Goal: Task Accomplishment & Management: Use online tool/utility

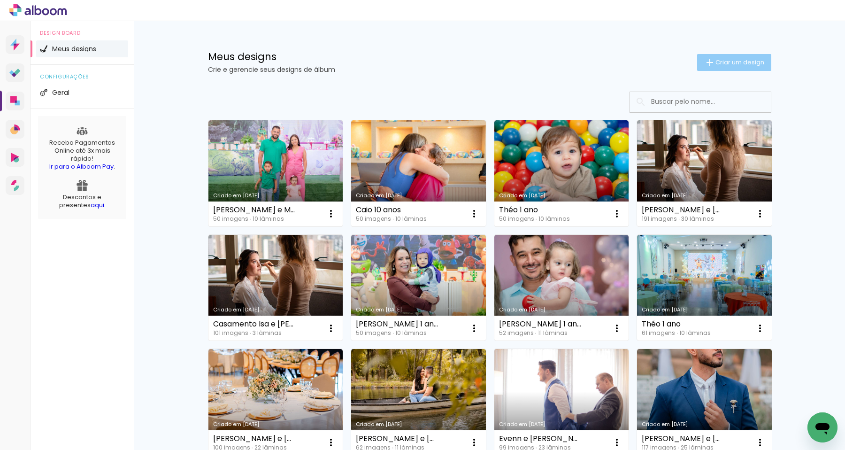
click at [718, 64] on span "Criar um design" at bounding box center [739, 62] width 49 height 6
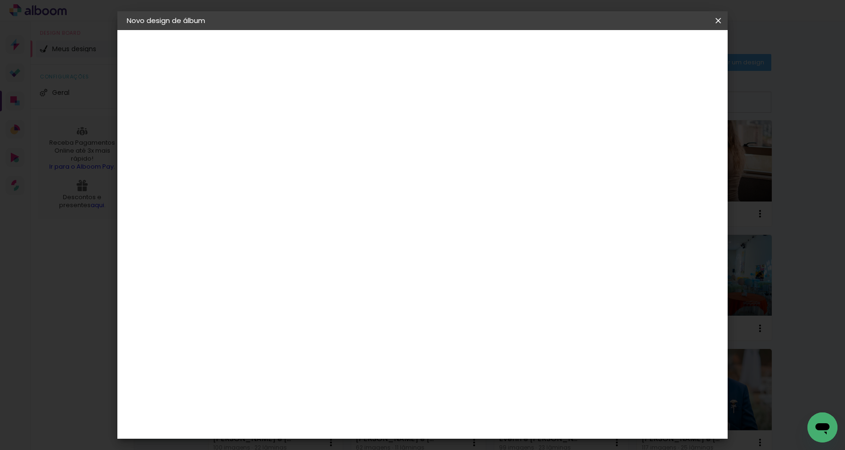
click at [283, 117] on paper-input-container "Título do álbum" at bounding box center [280, 127] width 7 height 24
type input "r"
type input "[PERSON_NAME] 2 anos"
type paper-input "[PERSON_NAME] 2 anos"
click at [0, 0] on slot "Avançar" at bounding box center [0, 0] width 0 height 0
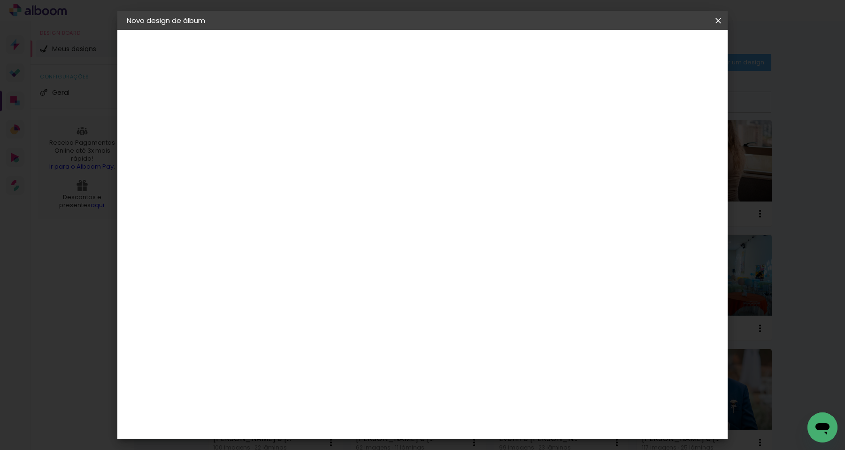
click at [350, 173] on input at bounding box center [304, 179] width 95 height 12
type input "a"
type input "pro"
type paper-input "pro"
click at [335, 366] on paper-item "ProFox" at bounding box center [296, 369] width 86 height 21
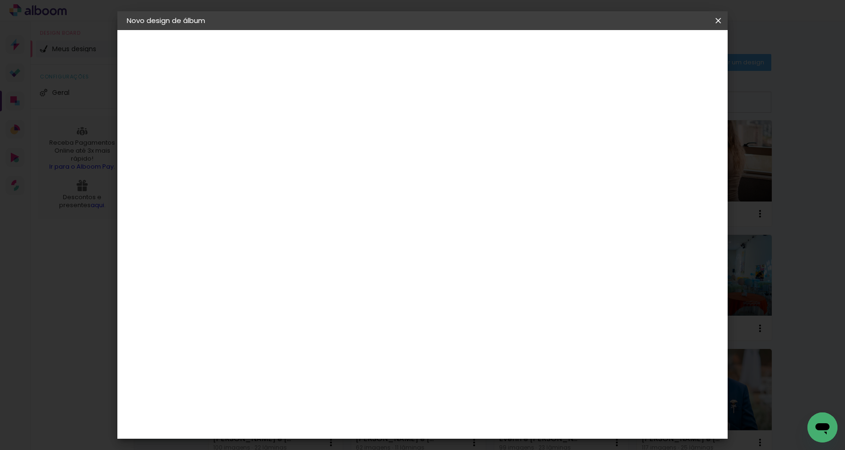
click at [0, 0] on slot "Avançar" at bounding box center [0, 0] width 0 height 0
click at [344, 354] on span "30 × 30" at bounding box center [322, 363] width 44 height 19
click at [433, 55] on paper-button "Avançar" at bounding box center [410, 50] width 46 height 16
click at [666, 52] on span "Iniciar design" at bounding box center [645, 49] width 43 height 7
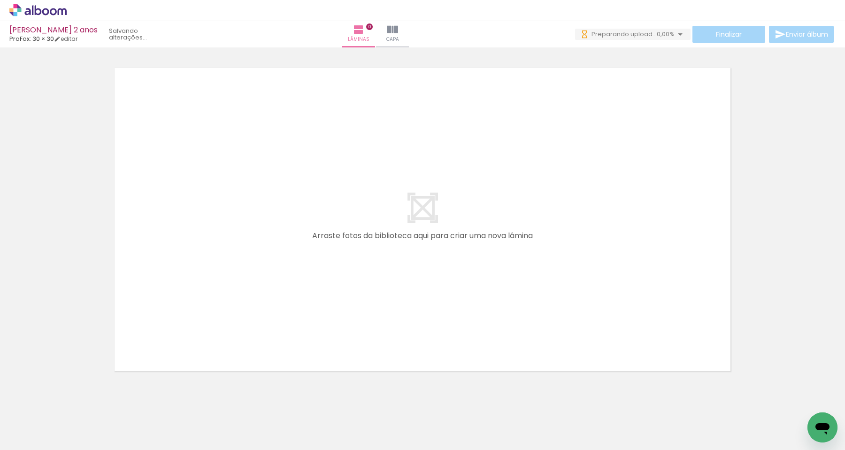
scroll to position [30, 0]
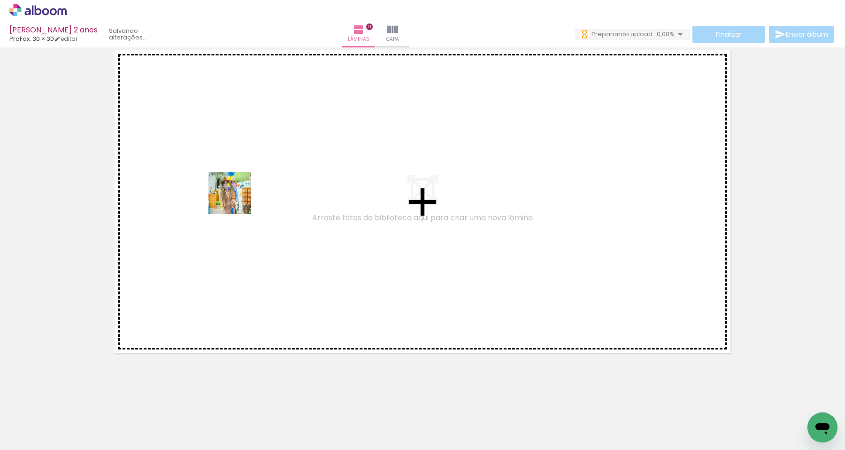
drag, startPoint x: 97, startPoint y: 421, endPoint x: 236, endPoint y: 199, distance: 261.2
click at [236, 199] on quentale-workspace at bounding box center [422, 225] width 845 height 450
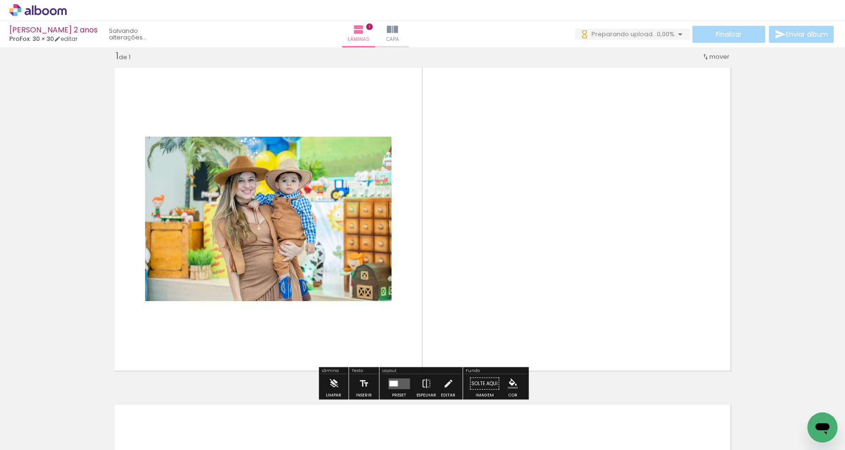
scroll to position [12, 0]
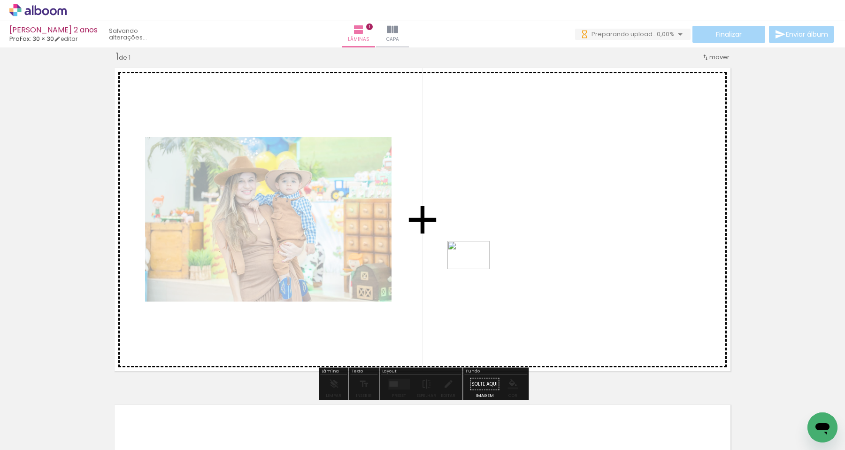
drag, startPoint x: 145, startPoint y: 421, endPoint x: 475, endPoint y: 269, distance: 363.1
click at [475, 269] on quentale-workspace at bounding box center [422, 225] width 845 height 450
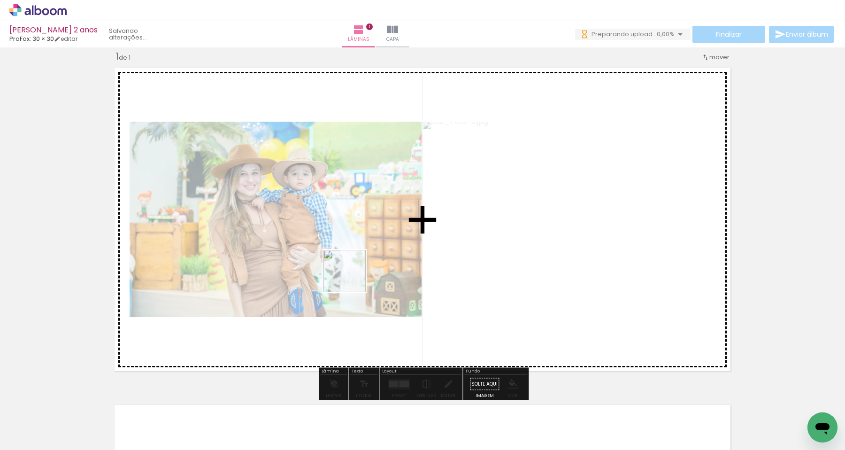
drag, startPoint x: 213, startPoint y: 428, endPoint x: 422, endPoint y: 244, distance: 278.7
click at [422, 244] on quentale-workspace at bounding box center [422, 225] width 845 height 450
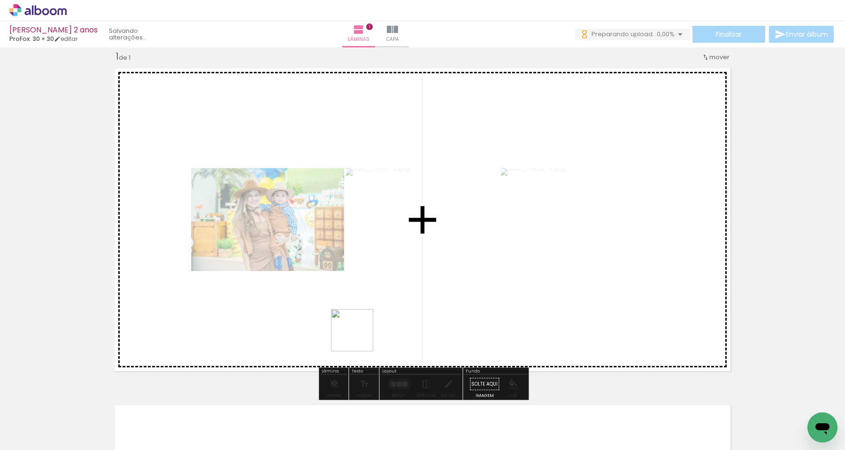
drag, startPoint x: 313, startPoint y: 417, endPoint x: 360, endPoint y: 336, distance: 94.4
click at [360, 336] on quentale-workspace at bounding box center [422, 225] width 845 height 450
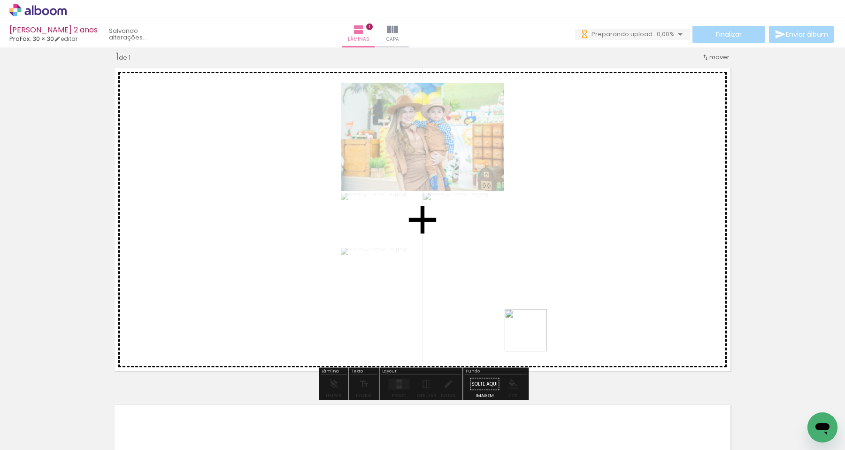
drag, startPoint x: 355, startPoint y: 421, endPoint x: 555, endPoint y: 328, distance: 220.7
click at [555, 328] on quentale-workspace at bounding box center [422, 225] width 845 height 450
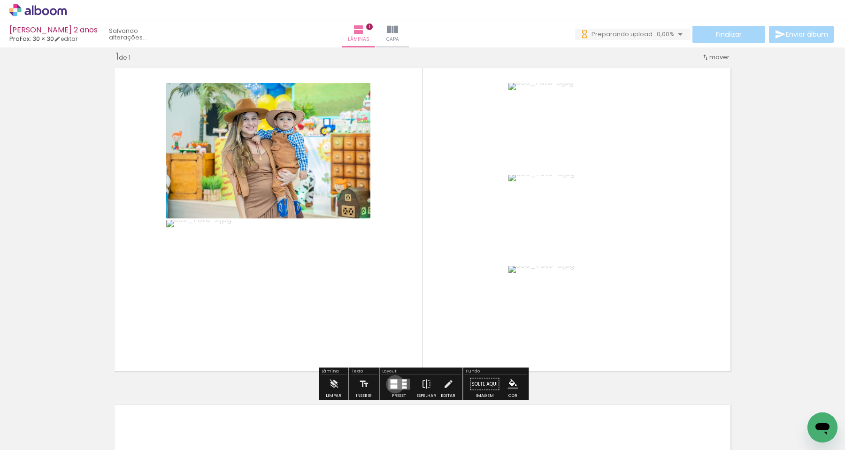
click at [393, 384] on div at bounding box center [393, 386] width 7 height 4
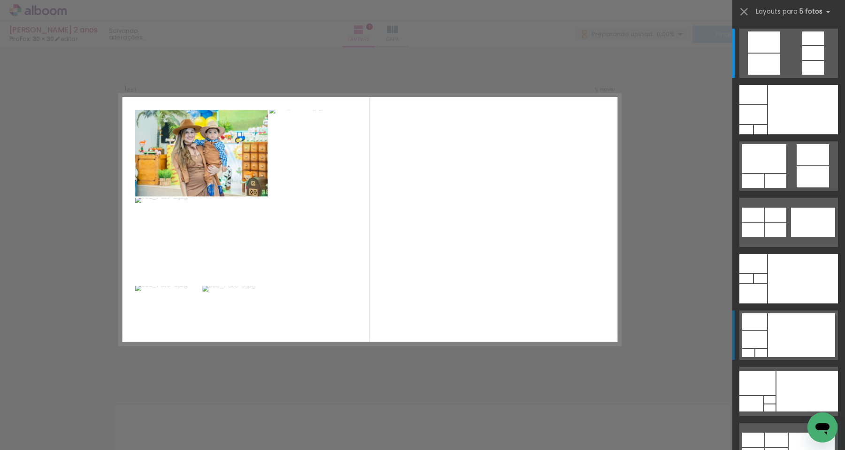
click at [804, 326] on div at bounding box center [801, 335] width 67 height 44
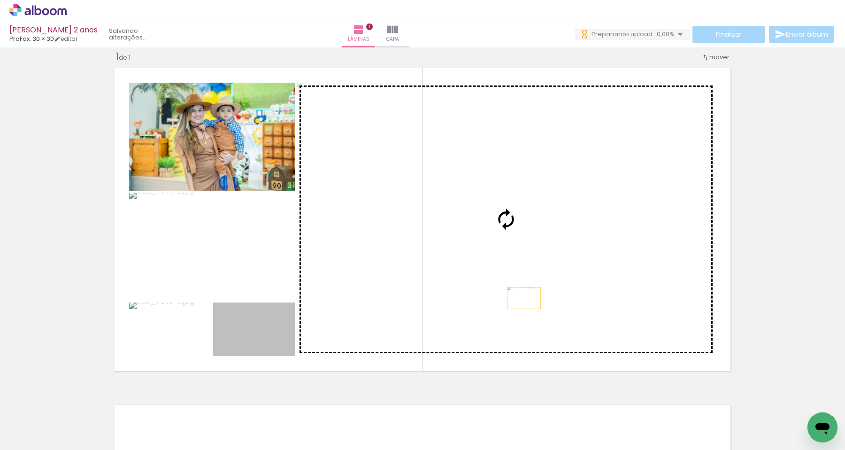
drag, startPoint x: 252, startPoint y: 344, endPoint x: 523, endPoint y: 297, distance: 275.4
click at [0, 0] on slot at bounding box center [0, 0] width 0 height 0
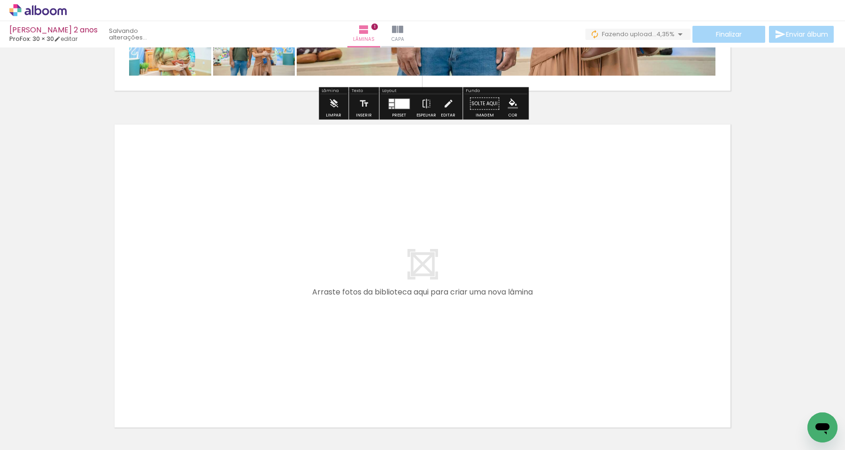
scroll to position [322, 0]
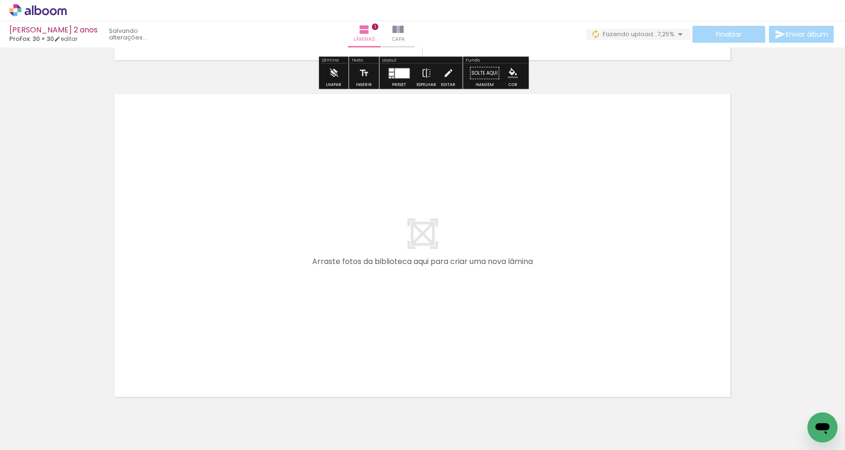
drag, startPoint x: 254, startPoint y: 420, endPoint x: 284, endPoint y: 249, distance: 173.4
click at [284, 249] on quentale-workspace at bounding box center [422, 225] width 845 height 450
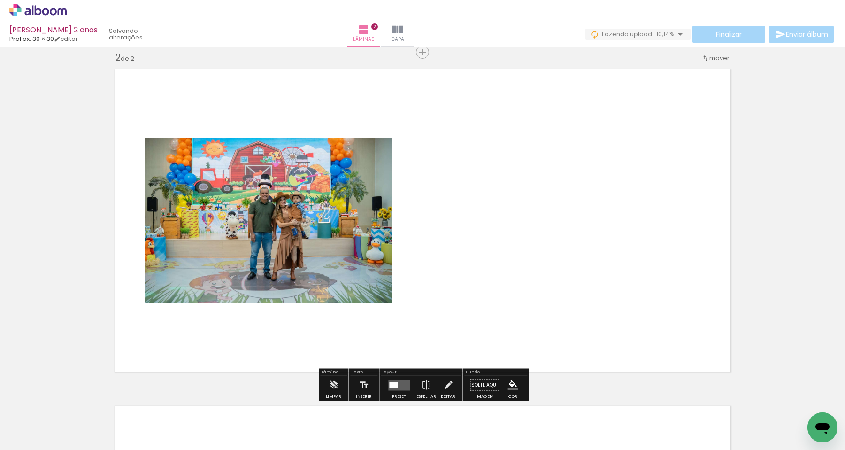
scroll to position [348, 0]
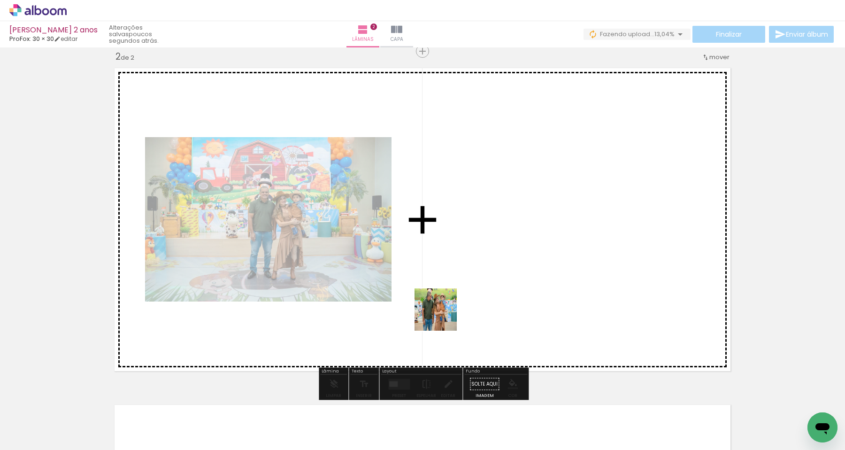
drag, startPoint x: 407, startPoint y: 411, endPoint x: 442, endPoint y: 316, distance: 100.5
click at [442, 316] on quentale-workspace at bounding box center [422, 225] width 845 height 450
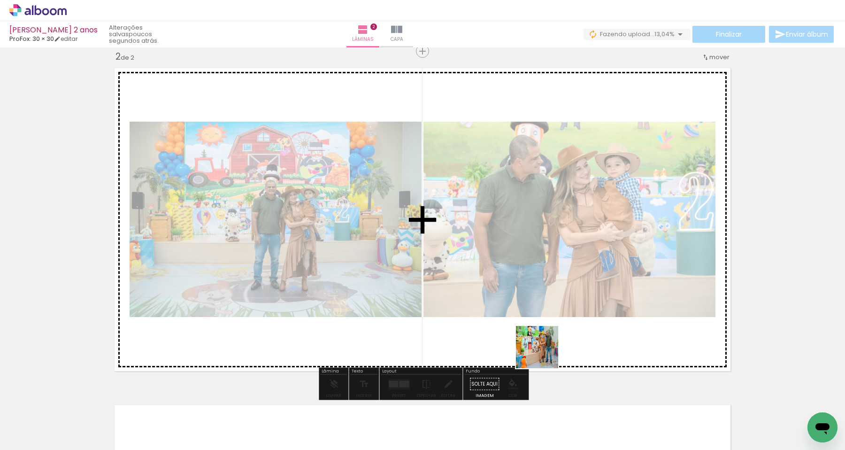
drag, startPoint x: 528, startPoint y: 424, endPoint x: 554, endPoint y: 276, distance: 149.7
click at [554, 276] on quentale-workspace at bounding box center [422, 225] width 845 height 450
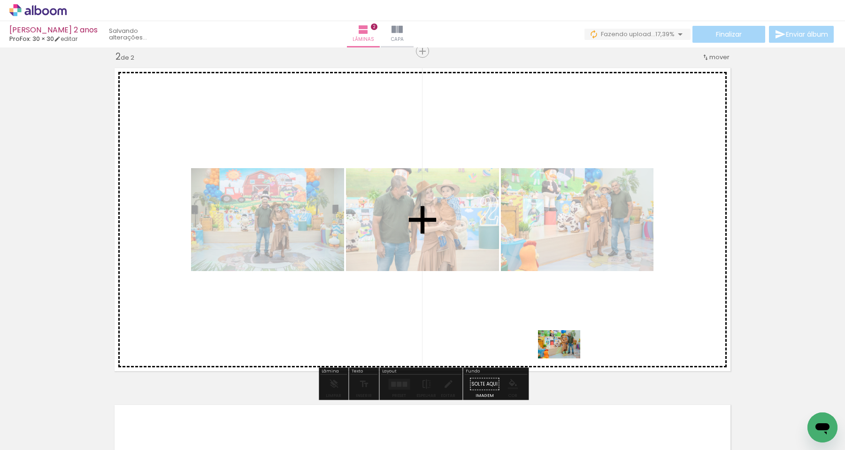
drag, startPoint x: 566, startPoint y: 414, endPoint x: 566, endPoint y: 358, distance: 56.3
click at [566, 358] on quentale-workspace at bounding box center [422, 225] width 845 height 450
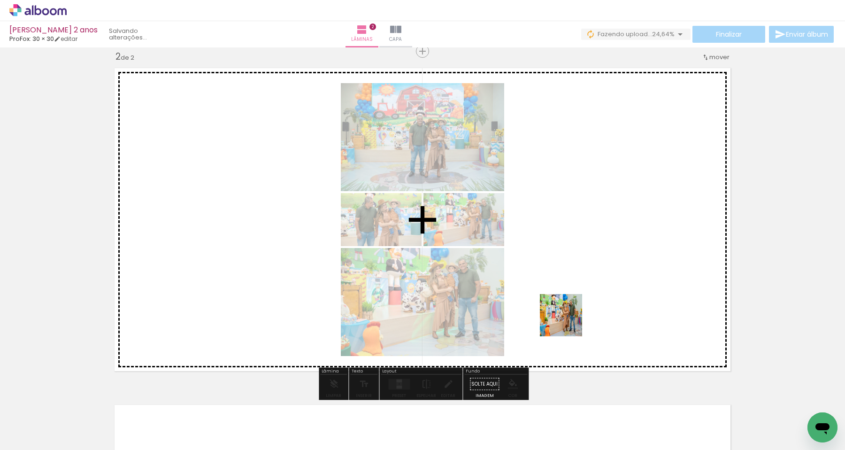
drag, startPoint x: 476, startPoint y: 432, endPoint x: 568, endPoint y: 322, distance: 143.0
click at [568, 322] on quentale-workspace at bounding box center [422, 225] width 845 height 450
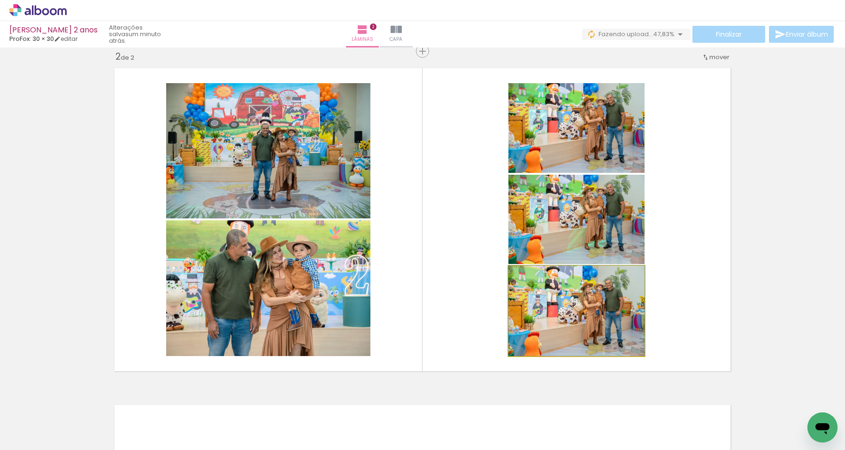
click at [578, 307] on quentale-photo at bounding box center [576, 311] width 136 height 90
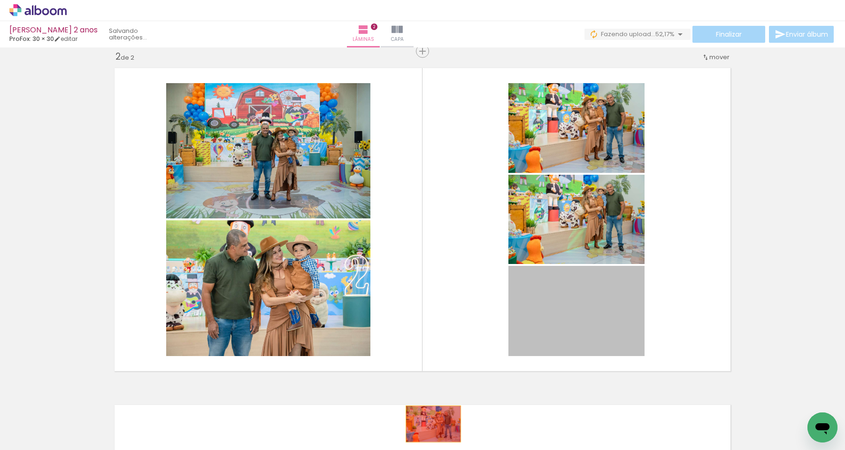
drag, startPoint x: 591, startPoint y: 309, endPoint x: 433, endPoint y: 423, distance: 195.0
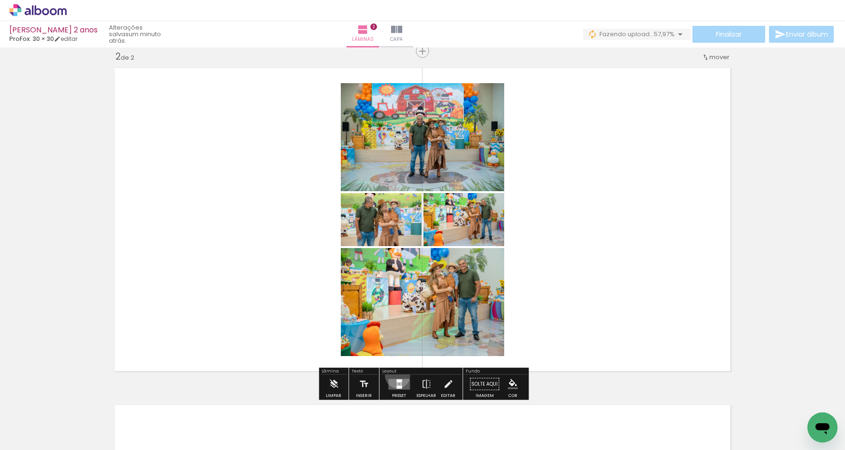
click at [395, 375] on div at bounding box center [398, 384] width 25 height 19
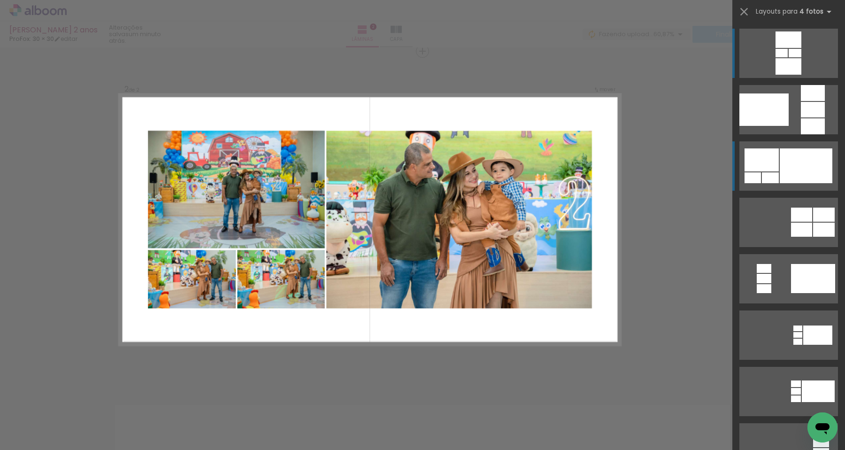
click at [787, 163] on div at bounding box center [806, 165] width 53 height 35
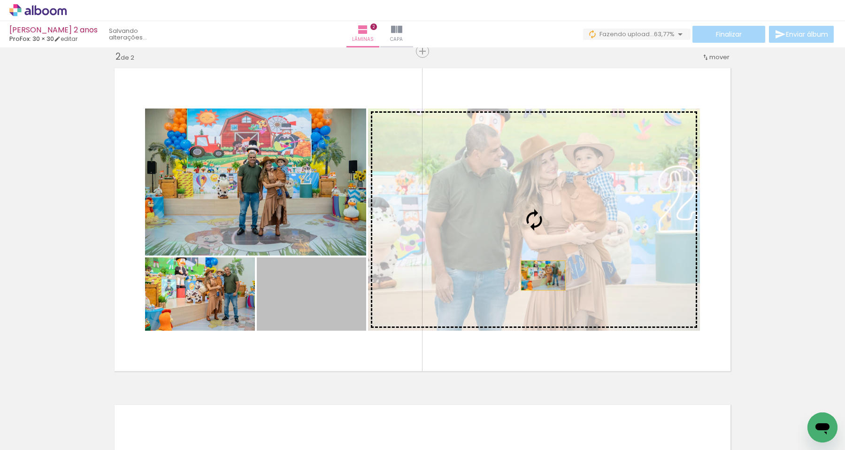
drag, startPoint x: 336, startPoint y: 290, endPoint x: 542, endPoint y: 275, distance: 206.6
click at [0, 0] on slot at bounding box center [0, 0] width 0 height 0
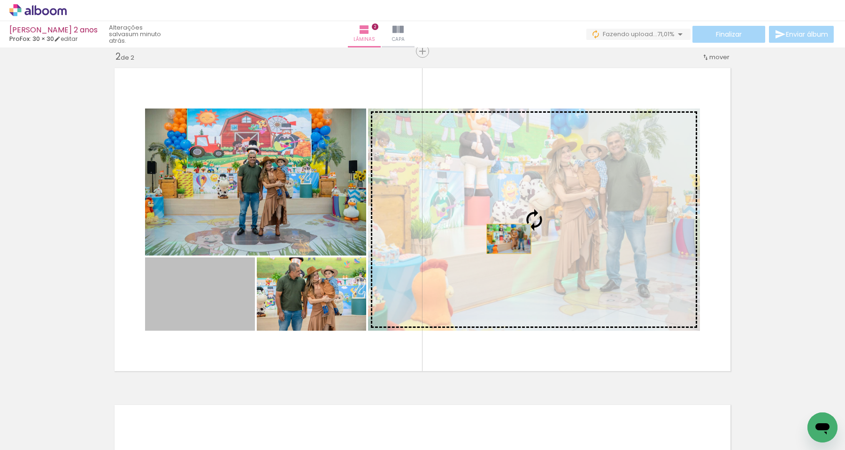
drag, startPoint x: 222, startPoint y: 311, endPoint x: 508, endPoint y: 238, distance: 295.8
click at [0, 0] on slot at bounding box center [0, 0] width 0 height 0
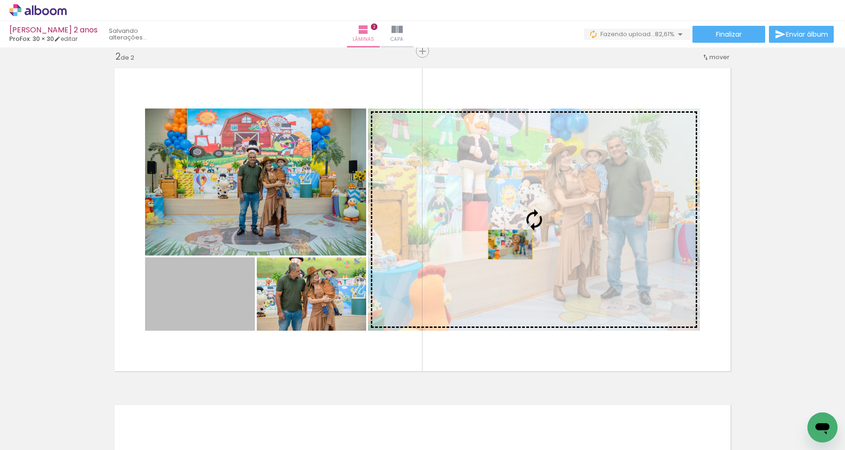
drag, startPoint x: 225, startPoint y: 302, endPoint x: 510, endPoint y: 244, distance: 290.8
click at [0, 0] on slot at bounding box center [0, 0] width 0 height 0
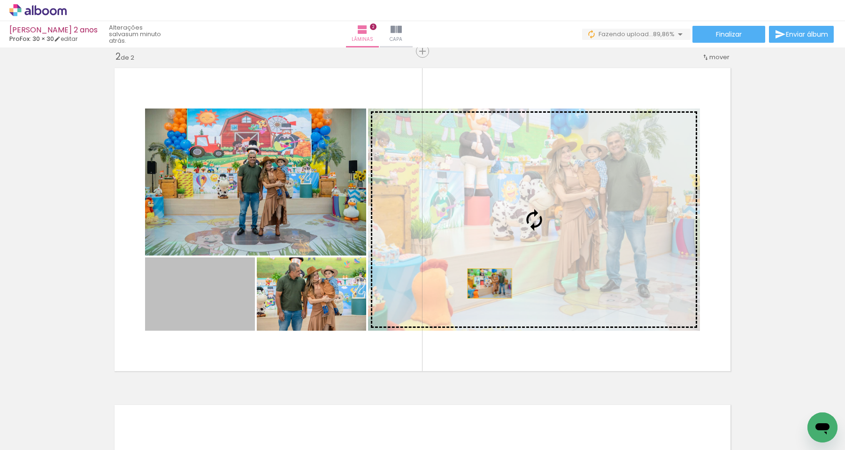
drag, startPoint x: 222, startPoint y: 309, endPoint x: 490, endPoint y: 282, distance: 269.3
click at [0, 0] on slot at bounding box center [0, 0] width 0 height 0
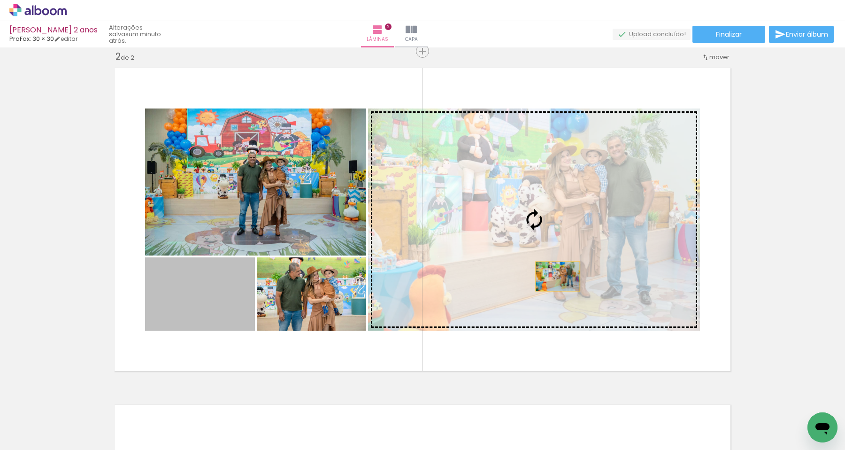
drag, startPoint x: 233, startPoint y: 306, endPoint x: 558, endPoint y: 276, distance: 326.2
click at [0, 0] on slot at bounding box center [0, 0] width 0 height 0
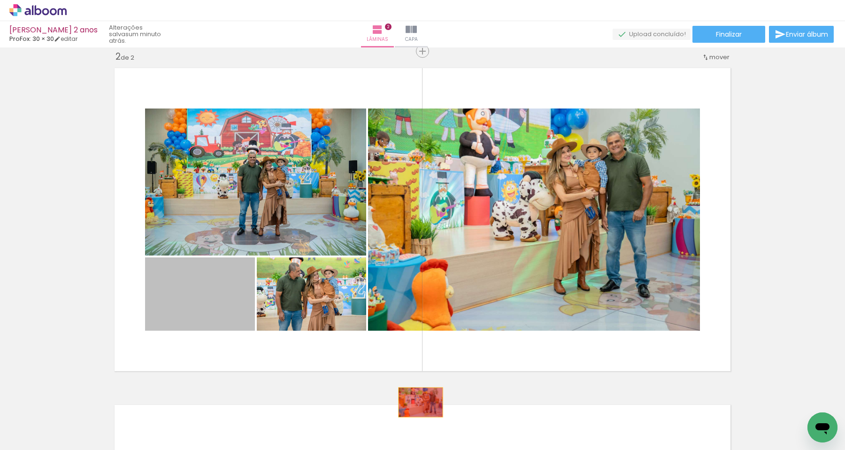
drag, startPoint x: 240, startPoint y: 283, endPoint x: 421, endPoint y: 402, distance: 216.5
click at [421, 402] on quentale-workspace at bounding box center [422, 225] width 845 height 450
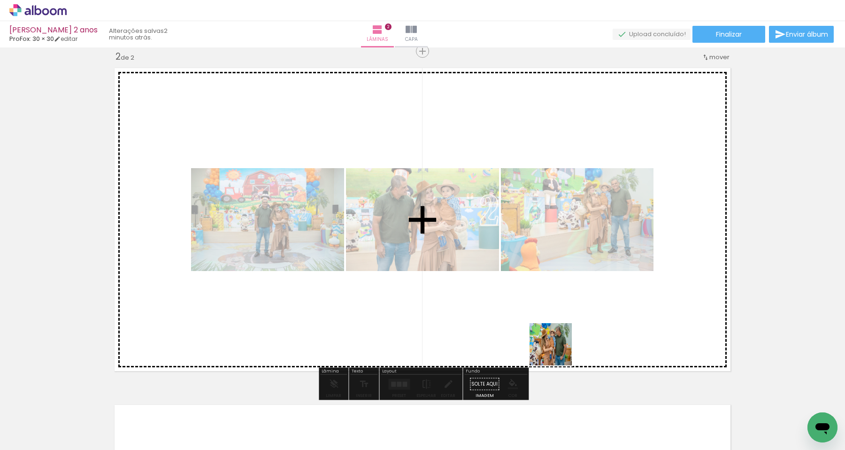
drag, startPoint x: 616, startPoint y: 416, endPoint x: 540, endPoint y: 339, distance: 108.2
click at [540, 339] on quentale-workspace at bounding box center [422, 225] width 845 height 450
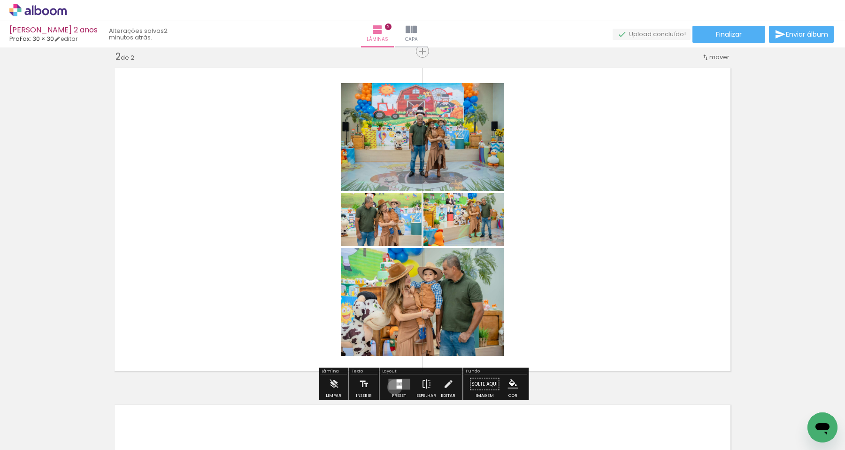
click at [392, 386] on quentale-layouter at bounding box center [399, 383] width 22 height 11
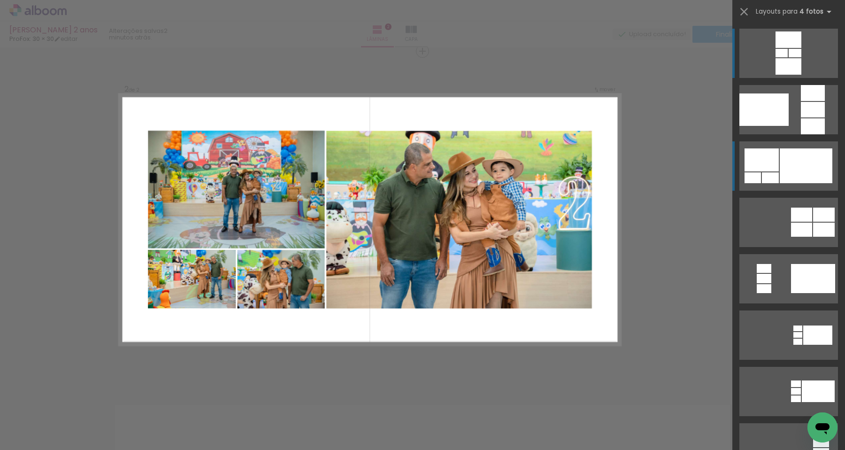
click at [778, 161] on div at bounding box center [761, 159] width 34 height 23
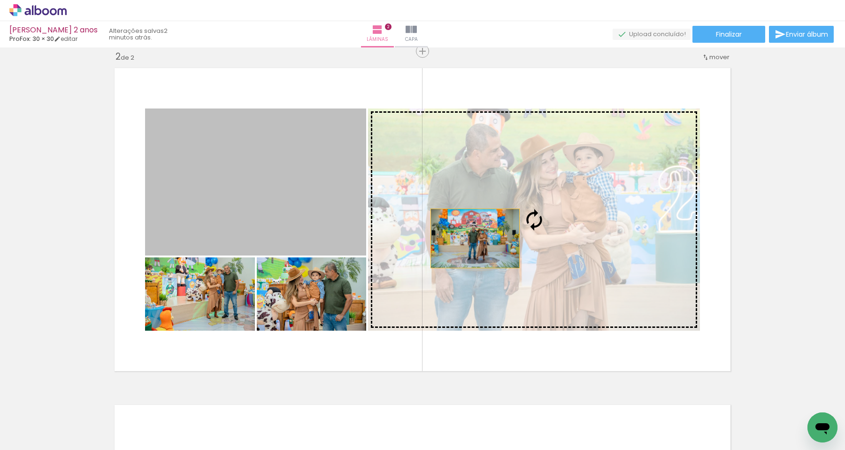
drag, startPoint x: 228, startPoint y: 219, endPoint x: 474, endPoint y: 237, distance: 246.5
click at [0, 0] on slot at bounding box center [0, 0] width 0 height 0
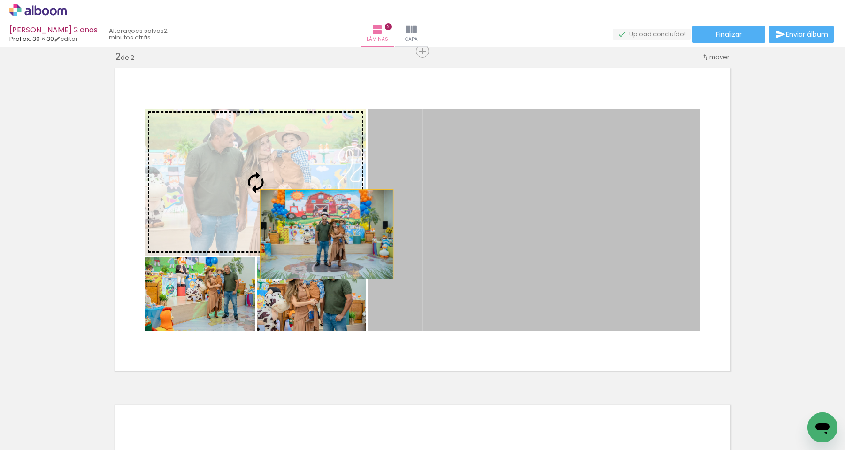
drag, startPoint x: 593, startPoint y: 250, endPoint x: 327, endPoint y: 232, distance: 266.7
click at [0, 0] on slot at bounding box center [0, 0] width 0 height 0
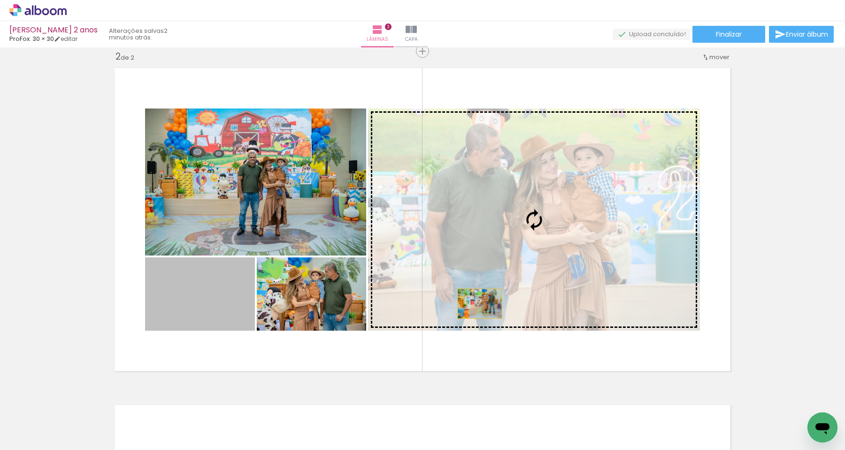
drag, startPoint x: 207, startPoint y: 303, endPoint x: 506, endPoint y: 299, distance: 299.9
click at [0, 0] on slot at bounding box center [0, 0] width 0 height 0
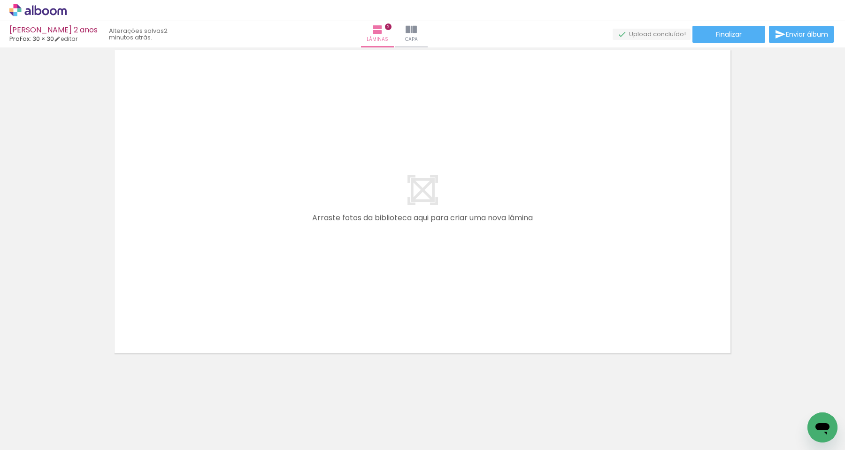
scroll to position [0, 475]
drag, startPoint x: 198, startPoint y: 424, endPoint x: 245, endPoint y: 315, distance: 118.8
click at [245, 315] on quentale-workspace at bounding box center [422, 225] width 845 height 450
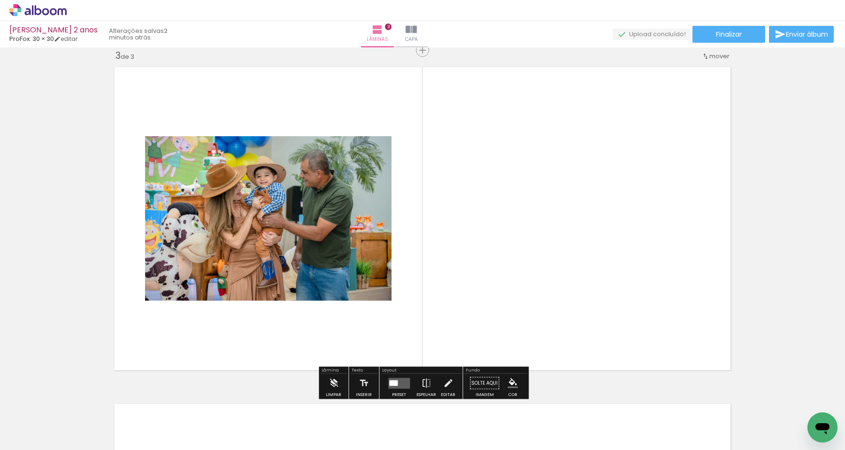
scroll to position [685, 0]
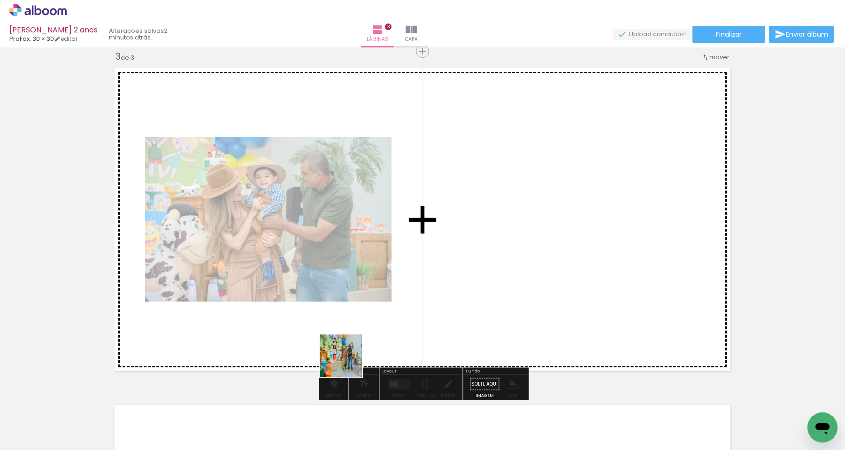
drag, startPoint x: 348, startPoint y: 362, endPoint x: 369, endPoint y: 340, distance: 30.5
click at [369, 340] on quentale-workspace at bounding box center [422, 225] width 845 height 450
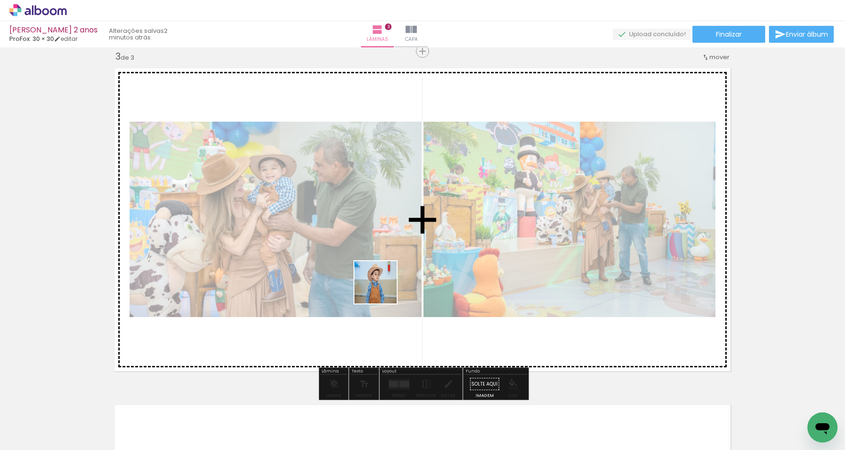
drag, startPoint x: 361, startPoint y: 388, endPoint x: 383, endPoint y: 262, distance: 127.2
click at [383, 262] on quentale-workspace at bounding box center [422, 225] width 845 height 450
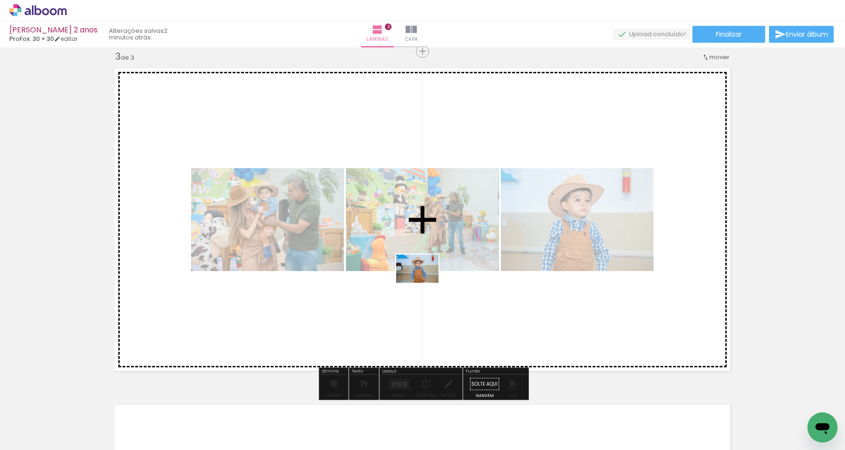
drag, startPoint x: 311, startPoint y: 433, endPoint x: 425, endPoint y: 283, distance: 187.9
click at [425, 283] on quentale-workspace at bounding box center [422, 225] width 845 height 450
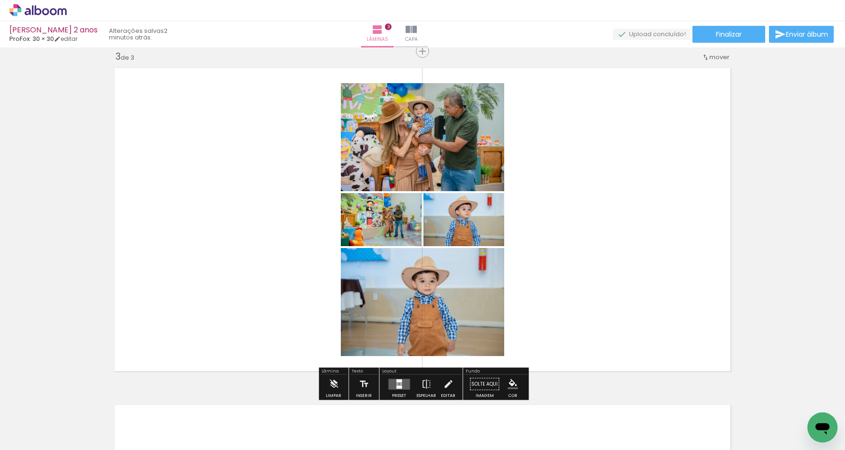
drag, startPoint x: 461, startPoint y: 421, endPoint x: 475, endPoint y: 316, distance: 106.1
click at [475, 316] on quentale-workspace at bounding box center [422, 225] width 845 height 450
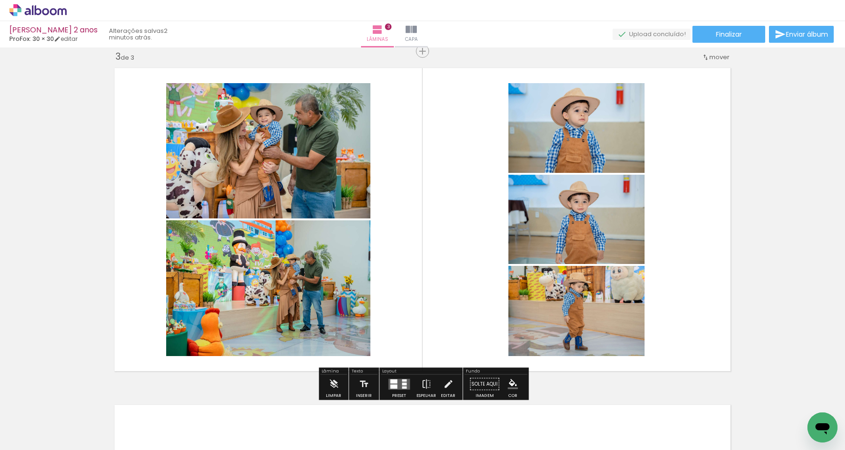
drag, startPoint x: 410, startPoint y: 416, endPoint x: 448, endPoint y: 273, distance: 148.6
click at [448, 273] on quentale-workspace at bounding box center [422, 225] width 845 height 450
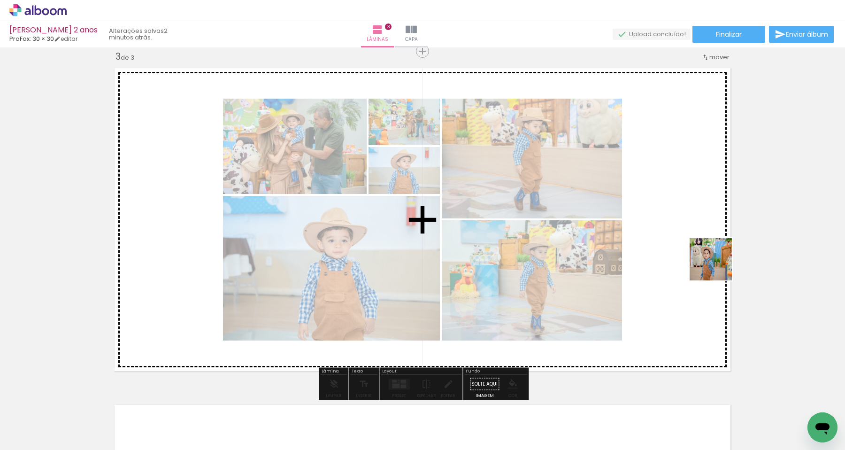
drag, startPoint x: 571, startPoint y: 420, endPoint x: 718, endPoint y: 267, distance: 211.8
click at [718, 267] on quentale-workspace at bounding box center [422, 225] width 845 height 450
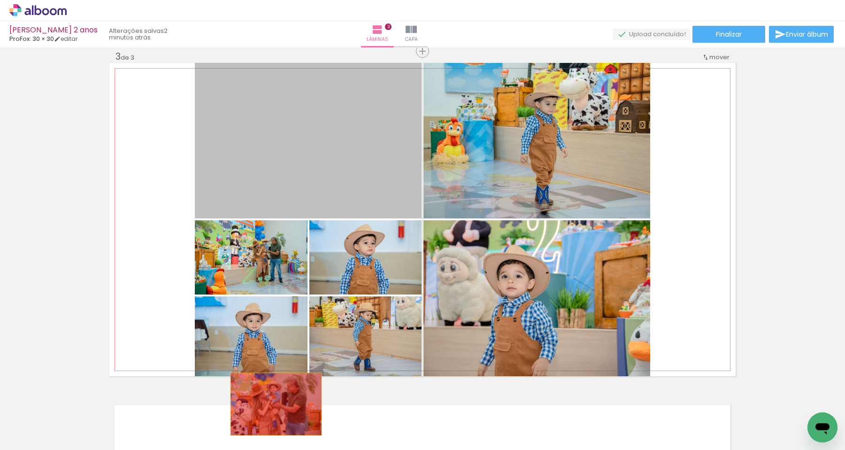
drag, startPoint x: 363, startPoint y: 168, endPoint x: 275, endPoint y: 404, distance: 250.8
click at [275, 404] on quentale-workspace at bounding box center [422, 225] width 845 height 450
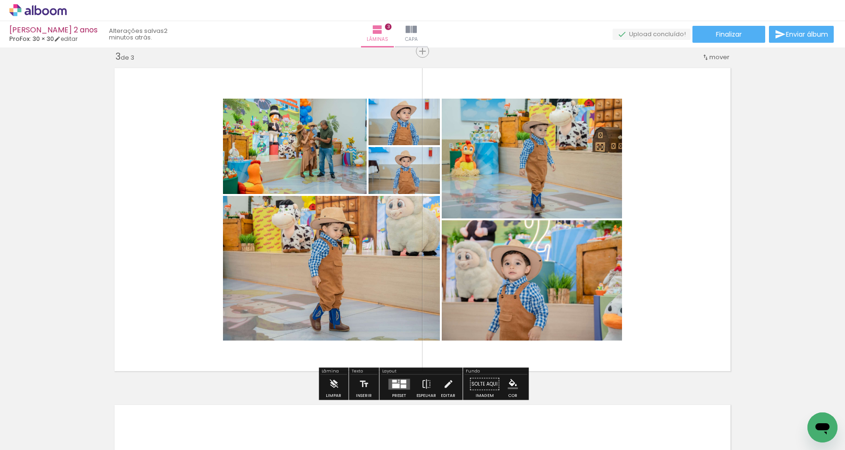
scroll to position [0, 406]
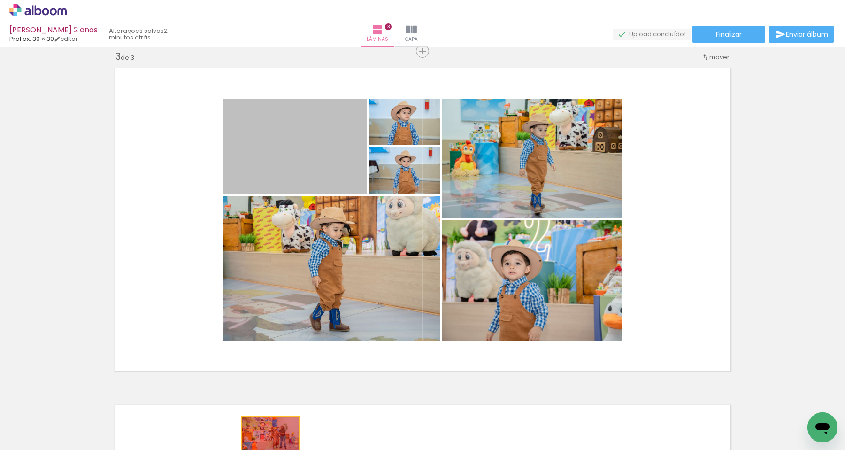
drag, startPoint x: 310, startPoint y: 161, endPoint x: 270, endPoint y: 433, distance: 274.7
click at [270, 433] on quentale-workspace at bounding box center [422, 225] width 845 height 450
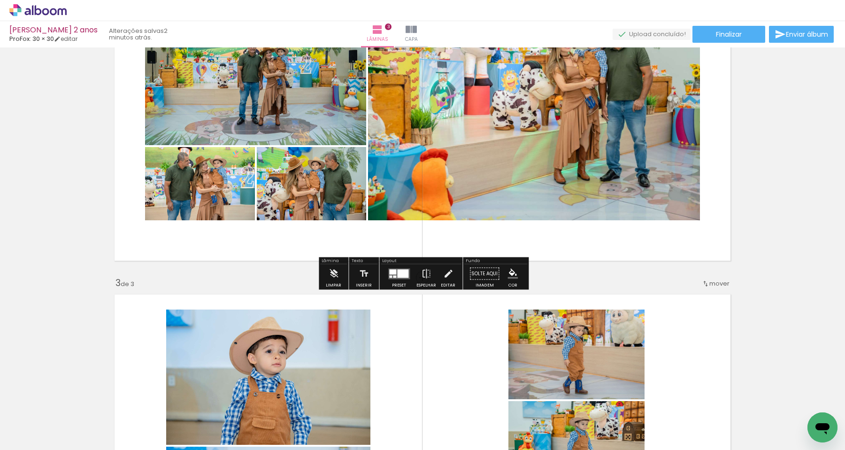
scroll to position [459, 0]
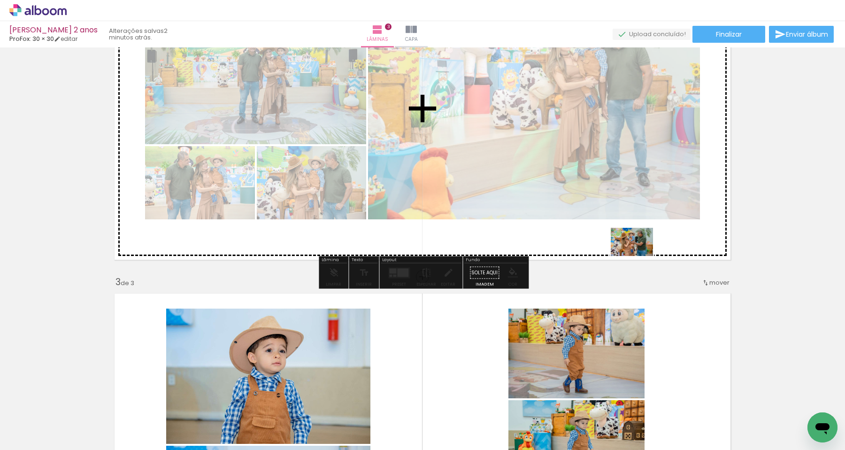
drag, startPoint x: 676, startPoint y: 423, endPoint x: 638, endPoint y: 252, distance: 175.0
click at [638, 252] on quentale-workspace at bounding box center [422, 225] width 845 height 450
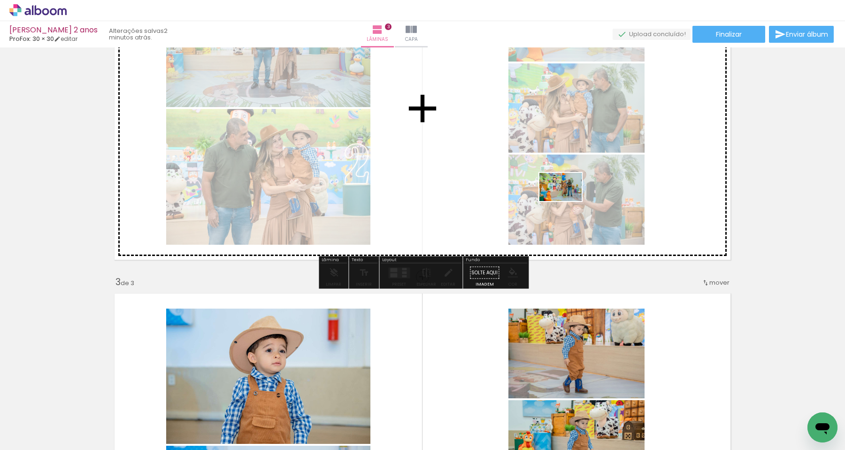
drag, startPoint x: 738, startPoint y: 410, endPoint x: 551, endPoint y: 179, distance: 297.4
click at [551, 179] on quentale-workspace at bounding box center [422, 225] width 845 height 450
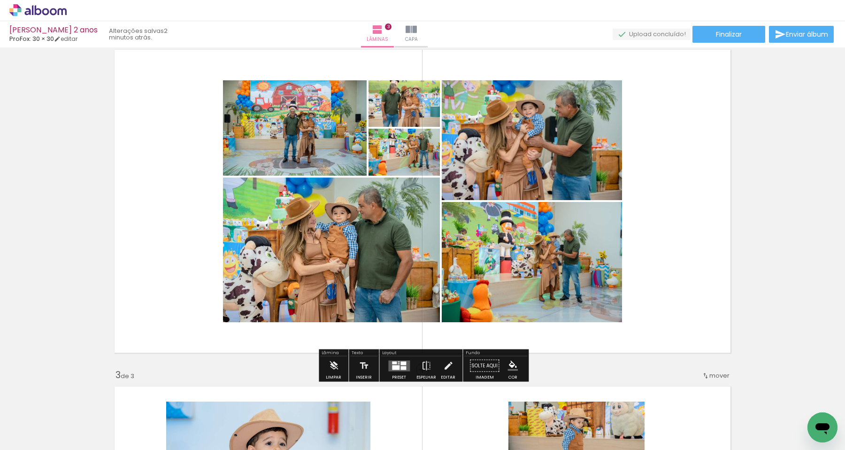
scroll to position [348, 0]
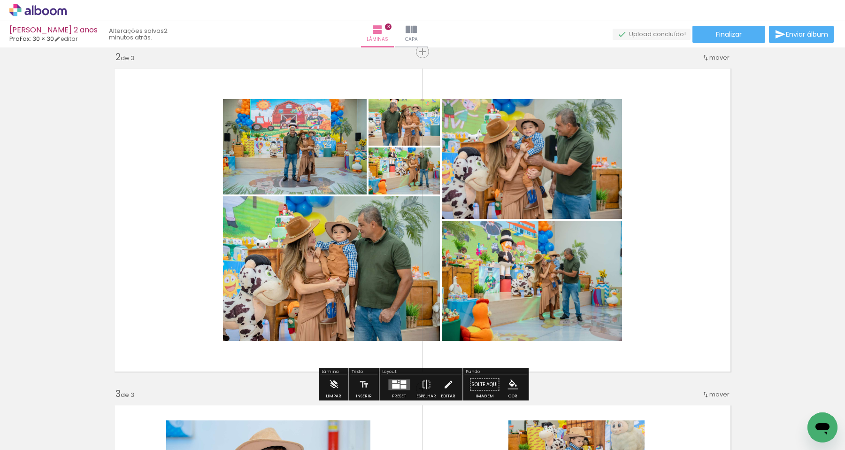
click at [400, 384] on div at bounding box center [403, 386] width 6 height 4
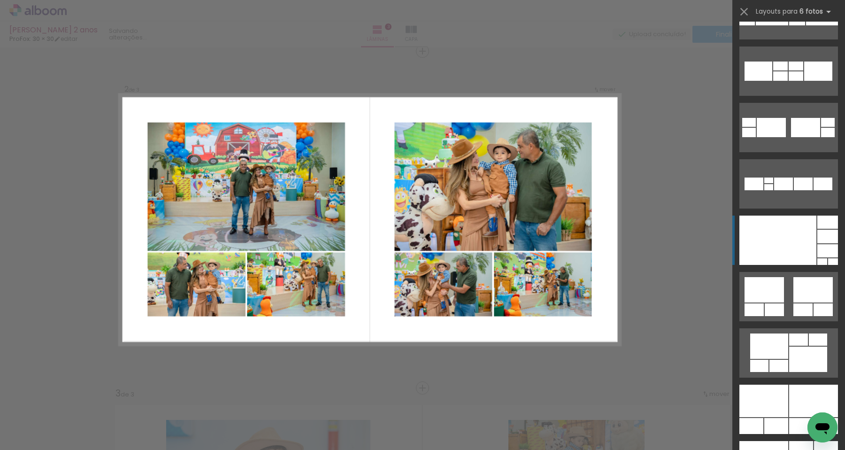
scroll to position [323, 0]
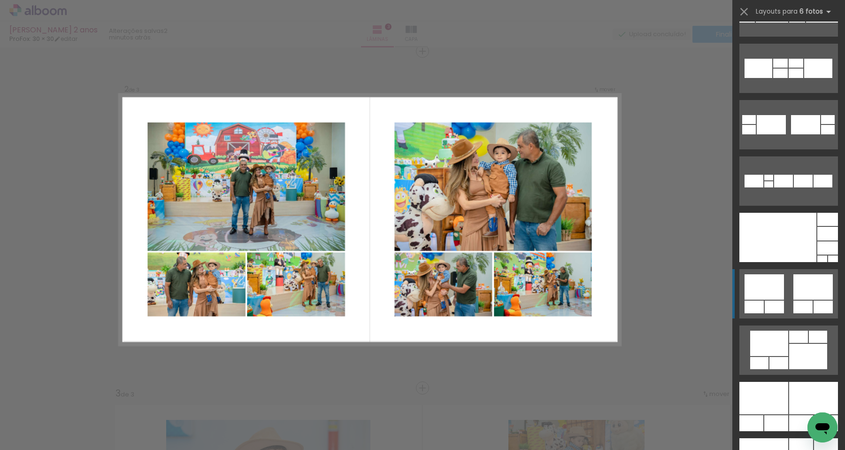
click at [796, 301] on div at bounding box center [802, 306] width 19 height 13
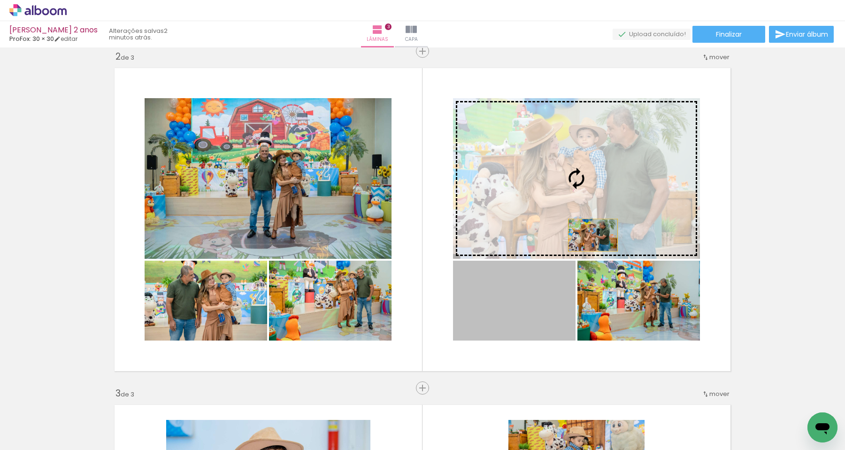
drag, startPoint x: 538, startPoint y: 316, endPoint x: 593, endPoint y: 235, distance: 98.4
click at [0, 0] on slot at bounding box center [0, 0] width 0 height 0
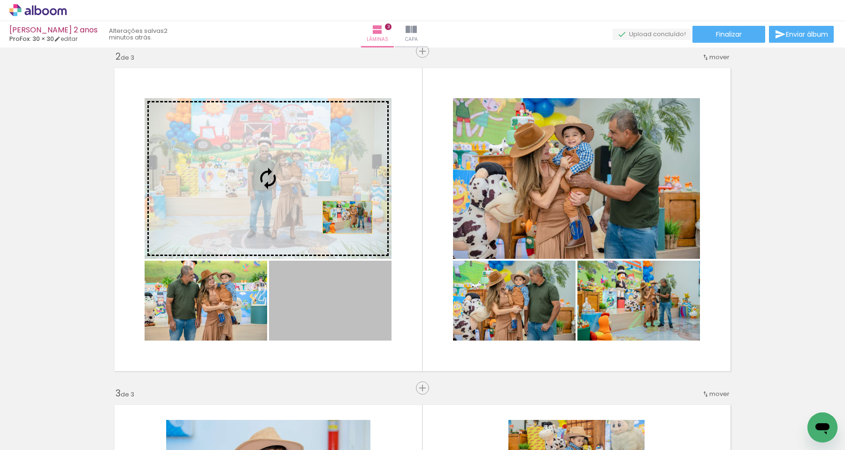
drag, startPoint x: 347, startPoint y: 306, endPoint x: 348, endPoint y: 215, distance: 91.1
click at [0, 0] on slot at bounding box center [0, 0] width 0 height 0
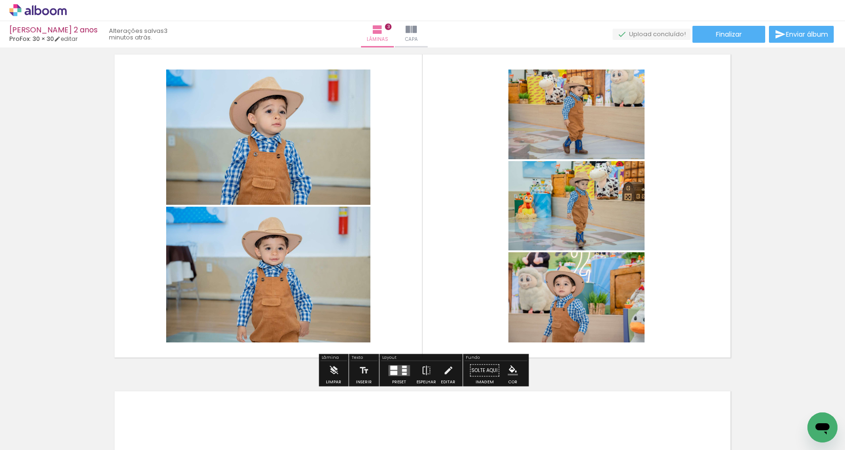
scroll to position [699, 0]
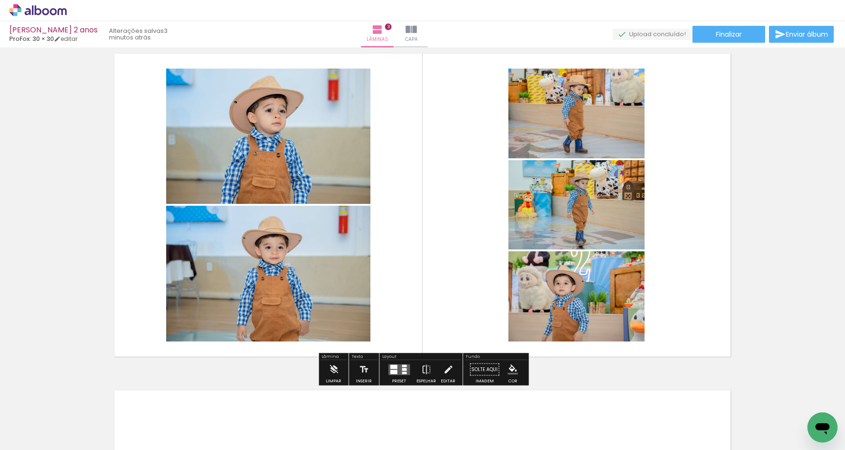
click at [398, 375] on div at bounding box center [398, 369] width 25 height 19
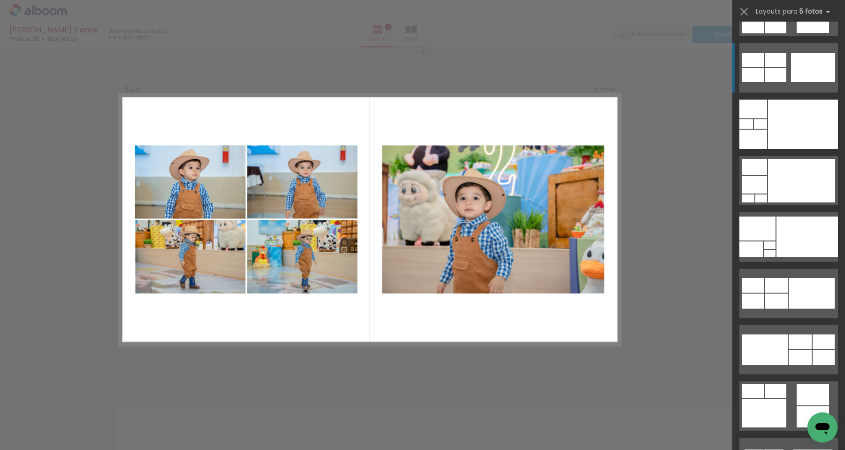
scroll to position [197, 0]
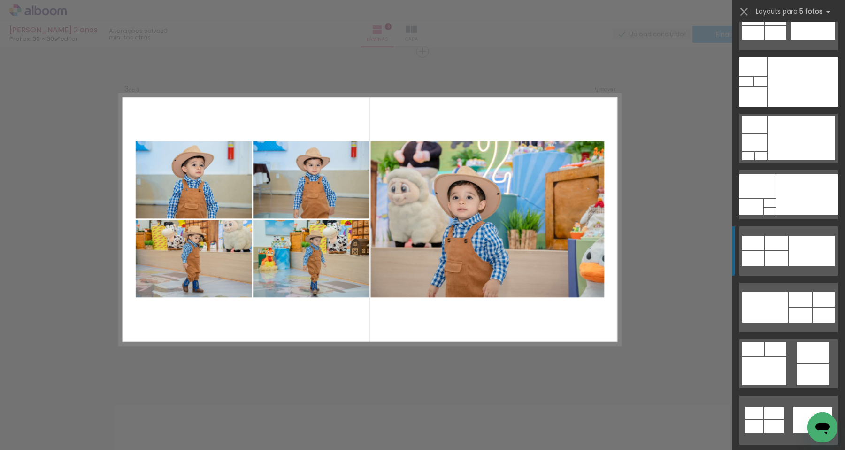
click at [804, 257] on div at bounding box center [811, 251] width 46 height 31
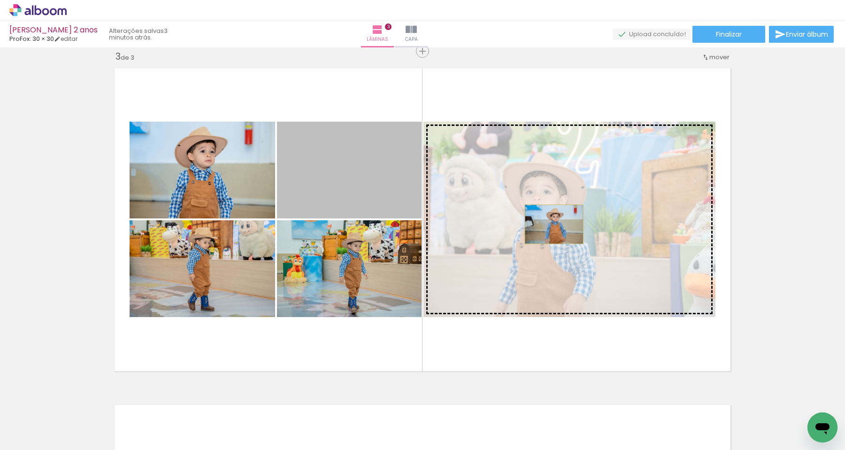
drag, startPoint x: 352, startPoint y: 173, endPoint x: 552, endPoint y: 222, distance: 206.8
click at [0, 0] on slot at bounding box center [0, 0] width 0 height 0
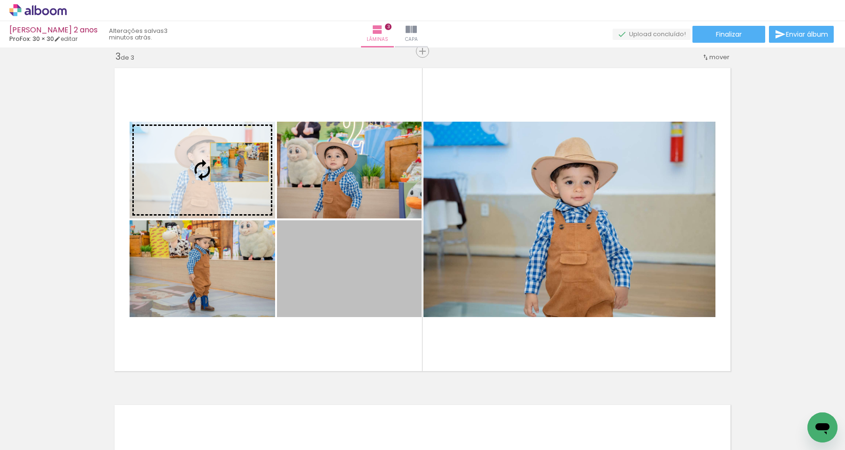
drag, startPoint x: 360, startPoint y: 300, endPoint x: 235, endPoint y: 161, distance: 187.4
click at [0, 0] on slot at bounding box center [0, 0] width 0 height 0
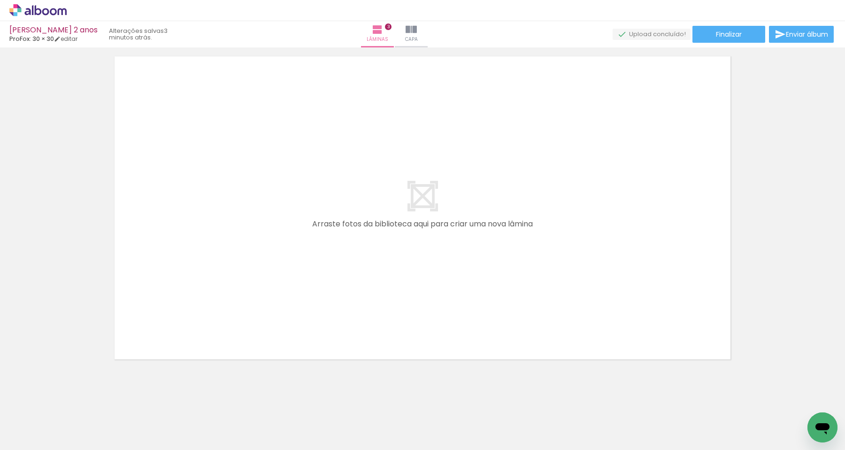
scroll to position [0, 776]
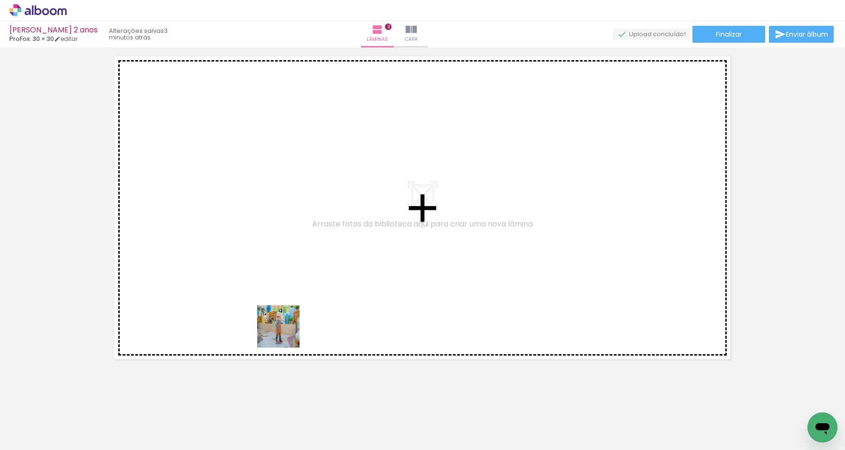
drag, startPoint x: 226, startPoint y: 425, endPoint x: 286, endPoint y: 332, distance: 110.5
click at [286, 332] on quentale-workspace at bounding box center [422, 225] width 845 height 450
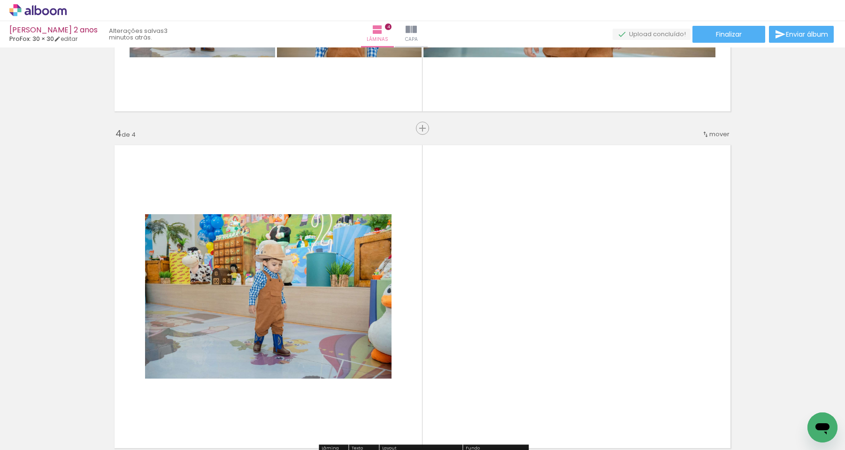
scroll to position [937, 0]
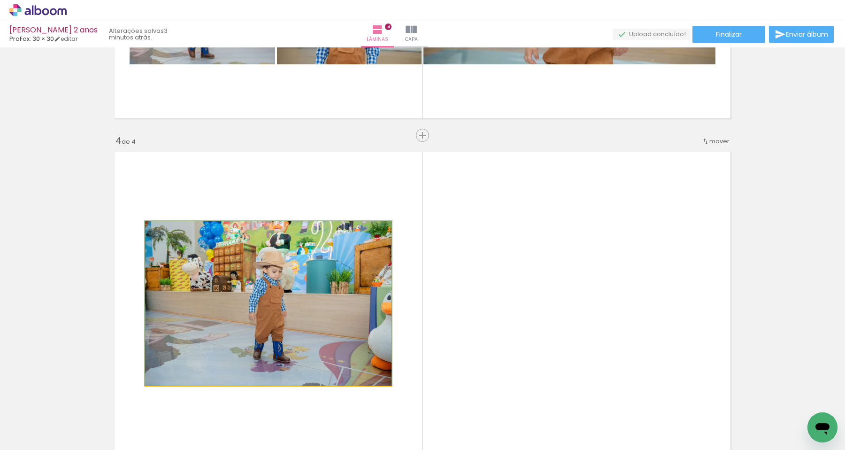
drag, startPoint x: 310, startPoint y: 283, endPoint x: 290, endPoint y: 375, distance: 94.5
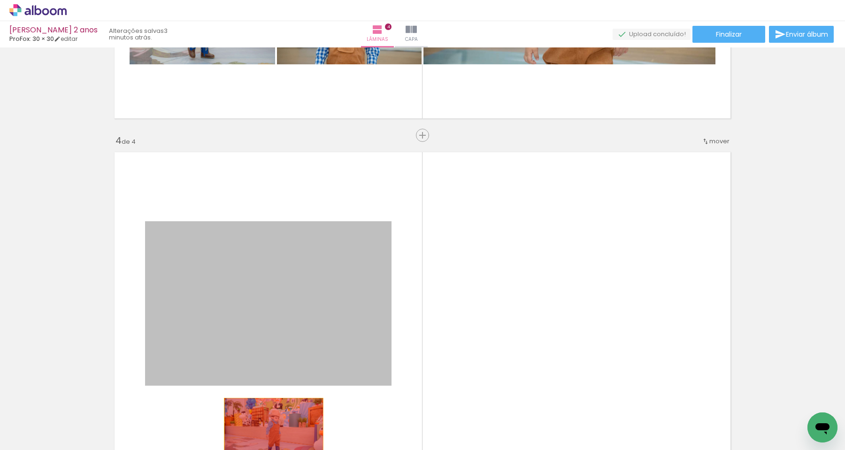
drag, startPoint x: 310, startPoint y: 329, endPoint x: 274, endPoint y: 430, distance: 106.7
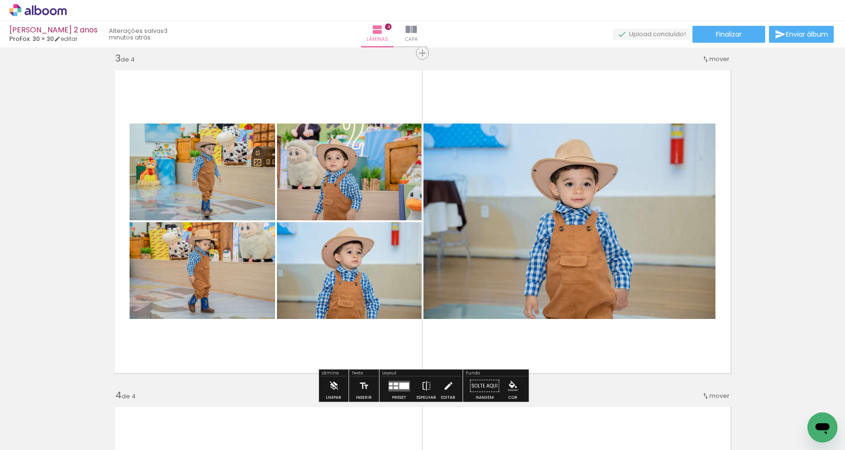
scroll to position [673, 0]
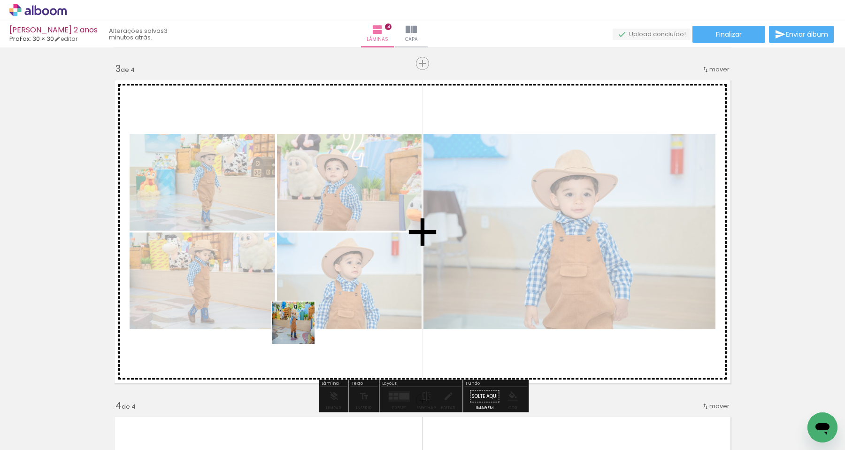
drag, startPoint x: 215, startPoint y: 422, endPoint x: 310, endPoint y: 317, distance: 141.6
click at [310, 317] on quentale-workspace at bounding box center [422, 225] width 845 height 450
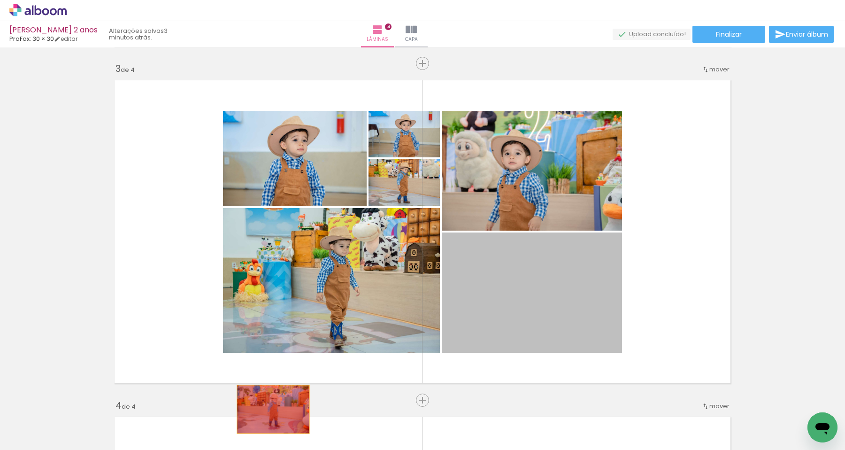
drag, startPoint x: 527, startPoint y: 308, endPoint x: 273, endPoint y: 409, distance: 273.0
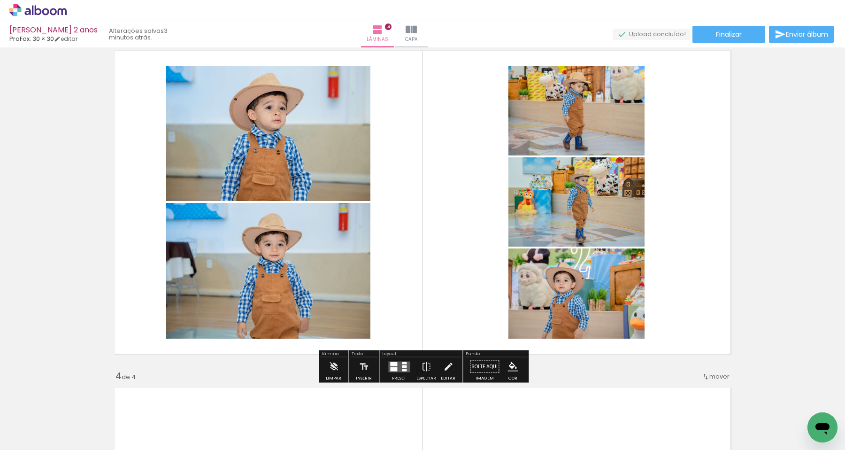
scroll to position [704, 0]
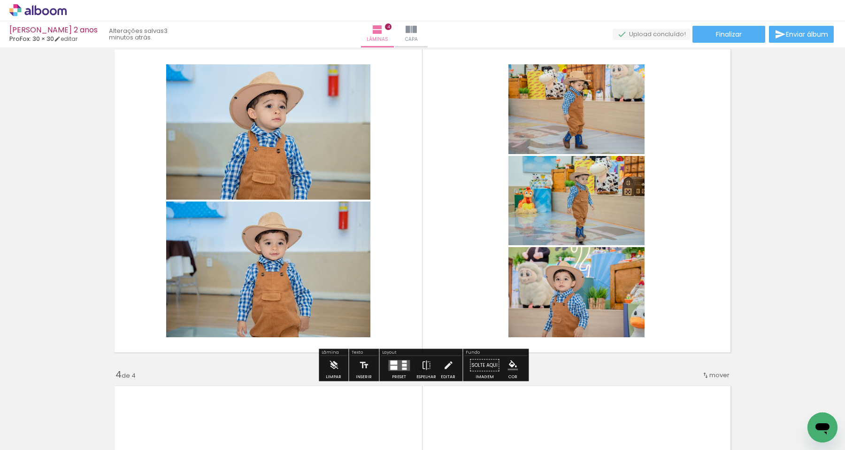
click at [391, 373] on div at bounding box center [398, 365] width 25 height 19
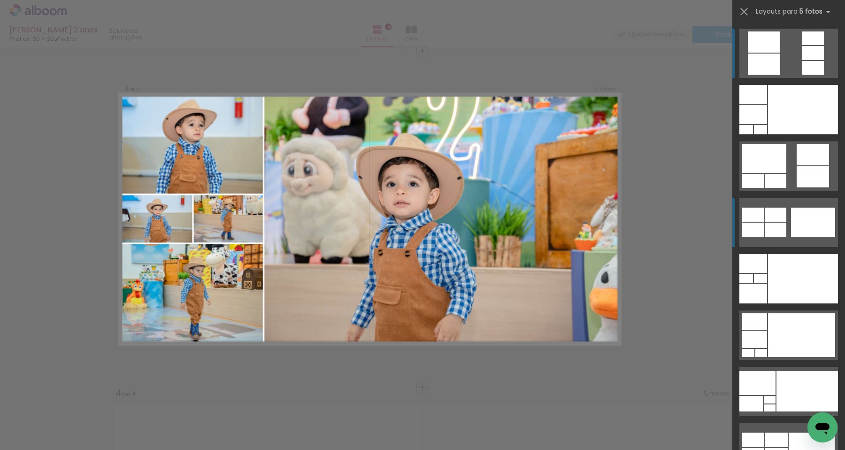
scroll to position [685, 0]
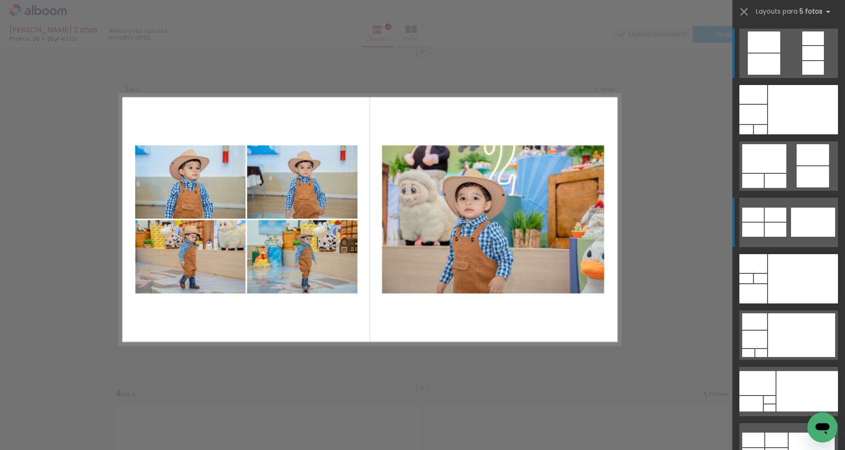
click at [803, 216] on div at bounding box center [813, 221] width 44 height 29
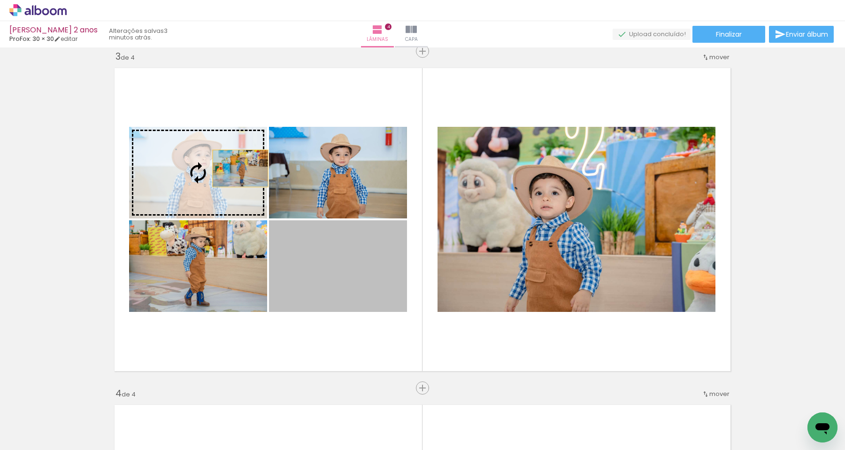
drag, startPoint x: 351, startPoint y: 288, endPoint x: 239, endPoint y: 167, distance: 164.4
click at [0, 0] on slot at bounding box center [0, 0] width 0 height 0
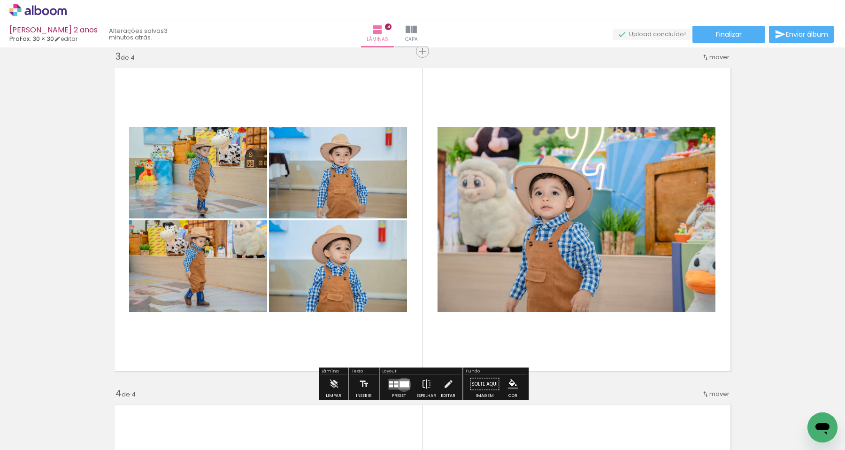
click at [402, 384] on div at bounding box center [403, 384] width 9 height 6
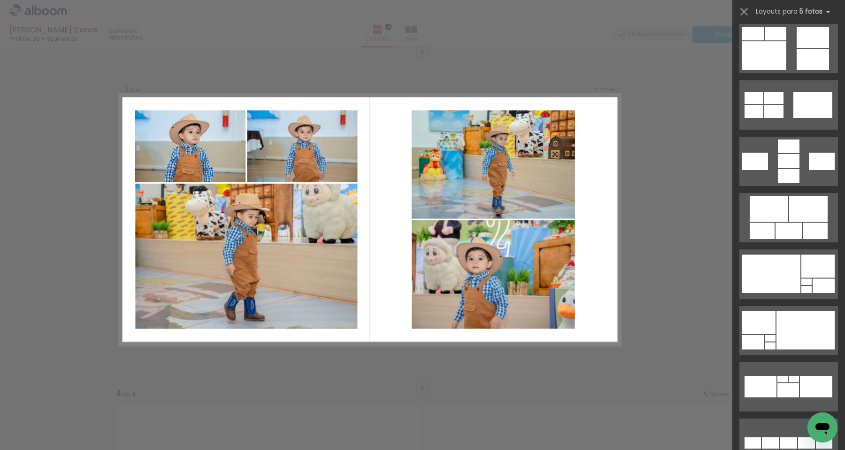
scroll to position [558, 0]
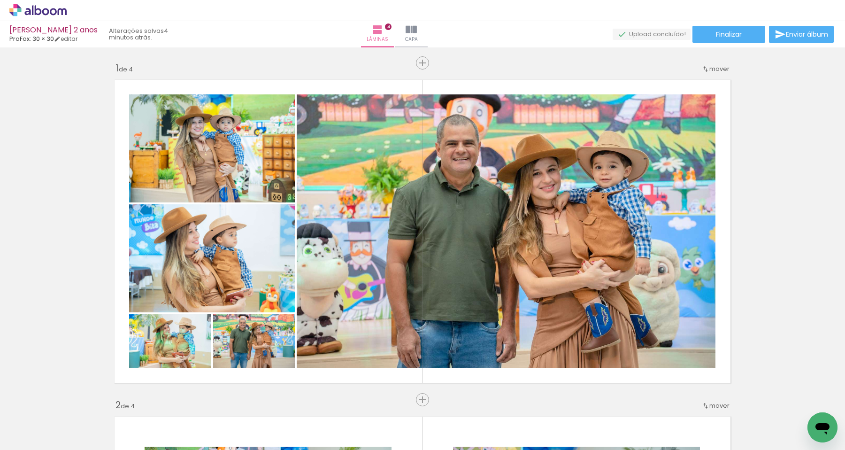
scroll to position [0, 776]
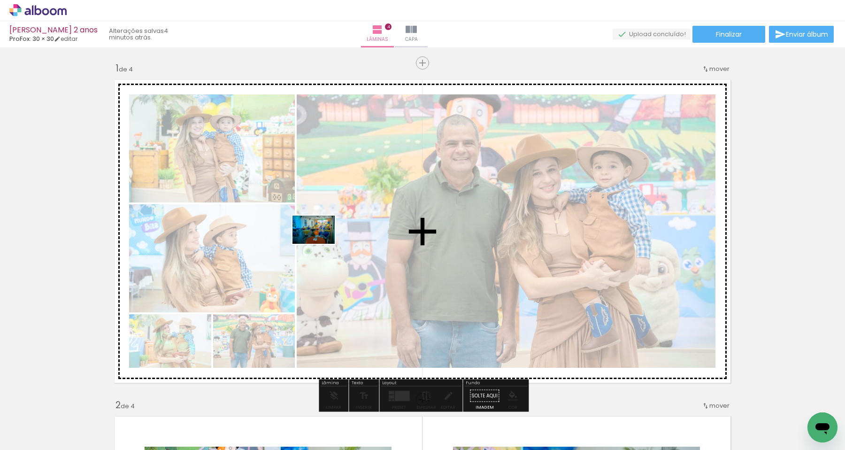
drag, startPoint x: 321, startPoint y: 421, endPoint x: 321, endPoint y: 244, distance: 177.9
click at [321, 244] on quentale-workspace at bounding box center [422, 225] width 845 height 450
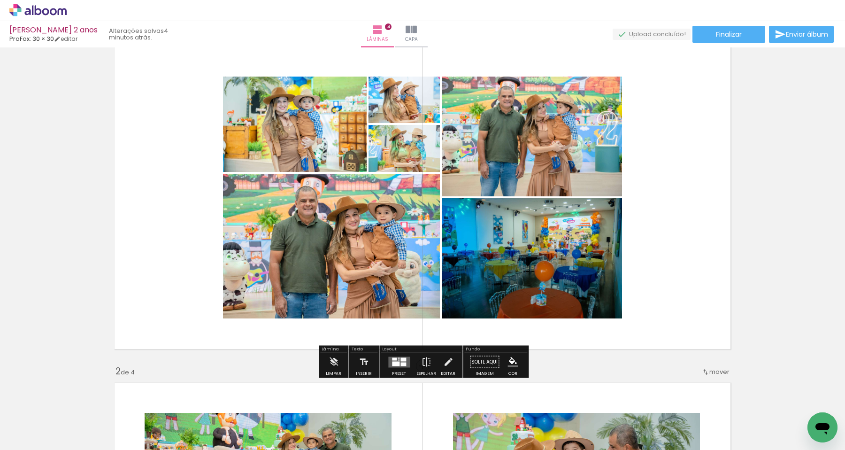
scroll to position [35, 0]
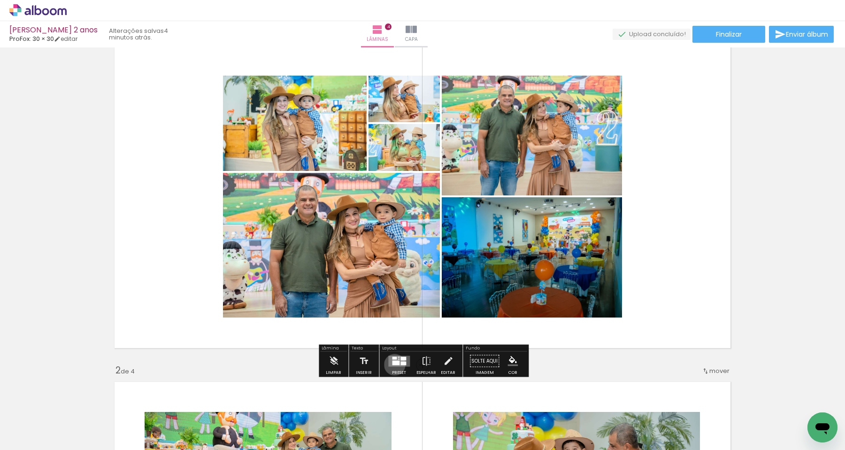
click at [392, 364] on div at bounding box center [396, 362] width 8 height 5
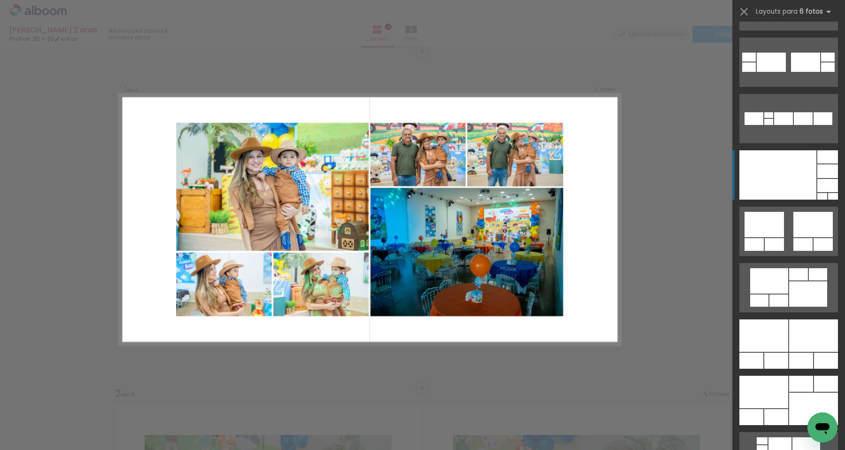
scroll to position [400, 0]
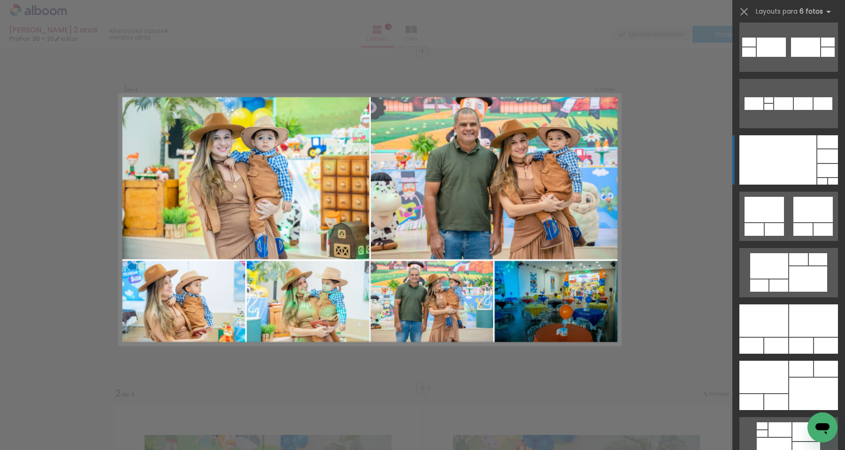
click at [776, 321] on div at bounding box center [763, 320] width 49 height 32
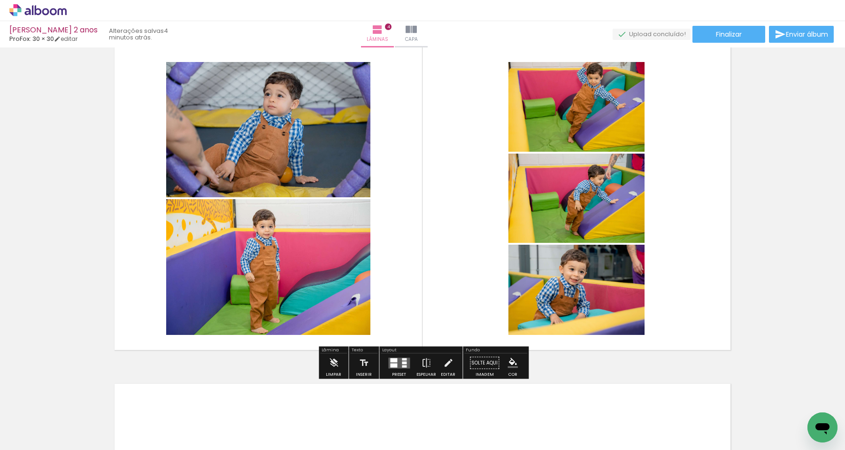
scroll to position [1043, 0]
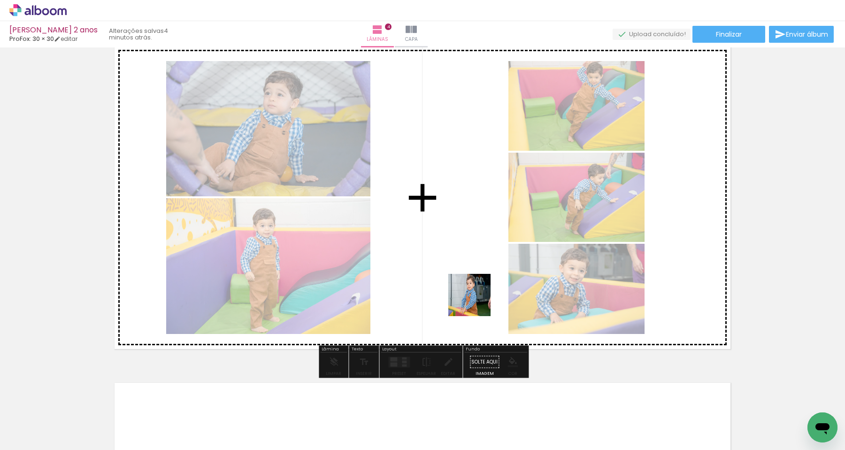
drag, startPoint x: 636, startPoint y: 423, endPoint x: 474, endPoint y: 298, distance: 203.8
click at [474, 298] on quentale-workspace at bounding box center [422, 225] width 845 height 450
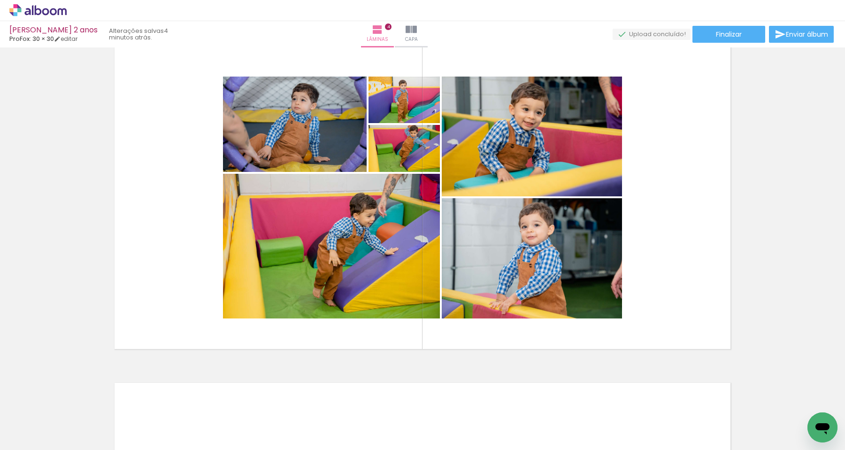
scroll to position [0, 1017]
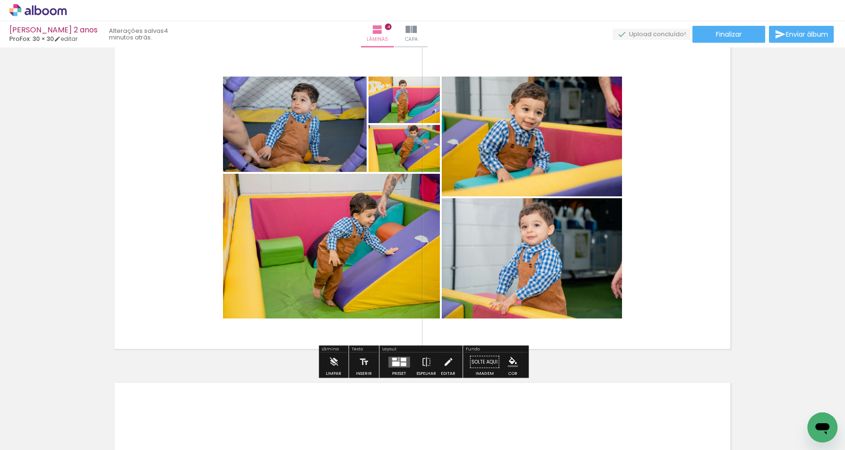
click at [402, 359] on div at bounding box center [403, 359] width 6 height 4
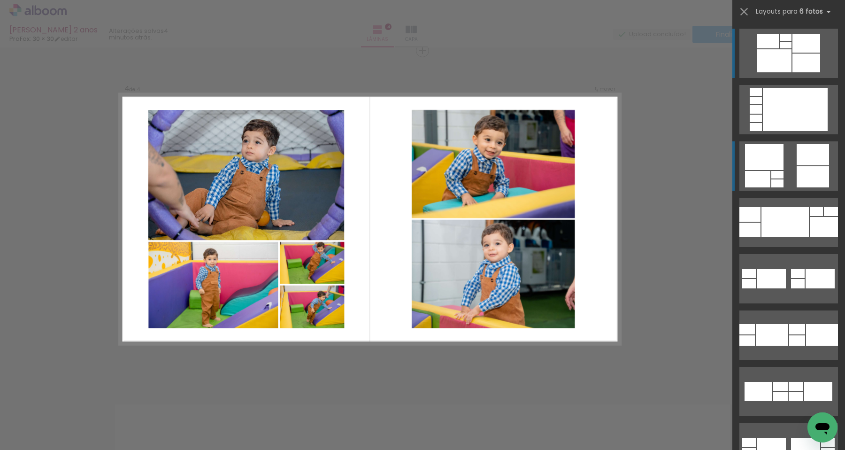
scroll to position [1021, 0]
click at [814, 168] on div at bounding box center [812, 176] width 32 height 21
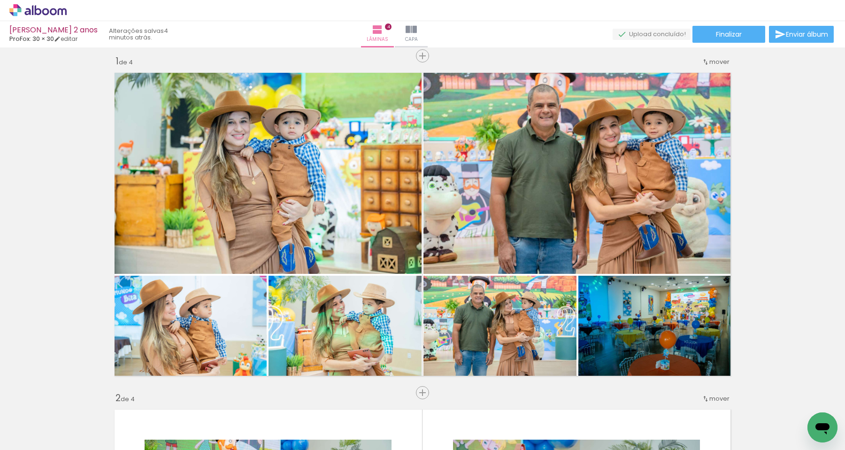
scroll to position [0, 0]
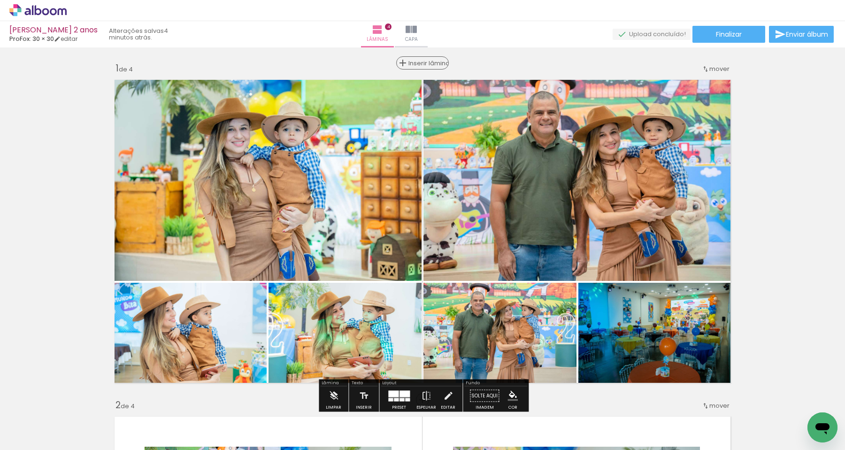
click at [424, 64] on span "Inserir lâmina" at bounding box center [426, 63] width 37 height 6
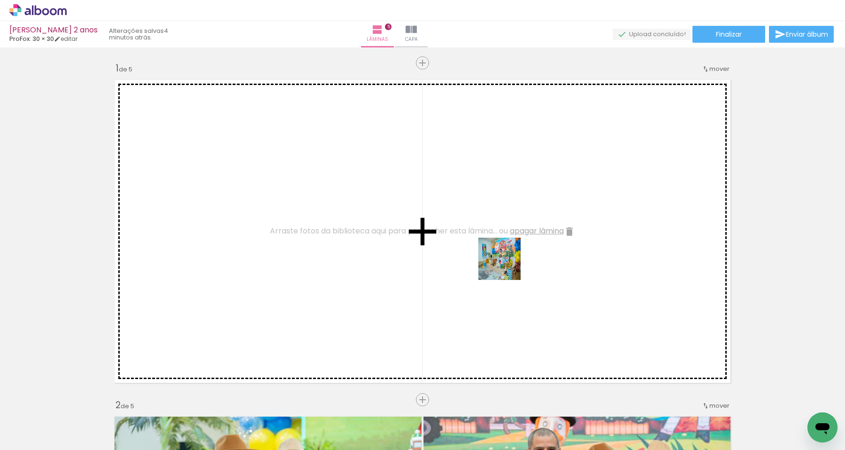
drag, startPoint x: 506, startPoint y: 401, endPoint x: 506, endPoint y: 256, distance: 145.0
click at [506, 256] on quentale-workspace at bounding box center [422, 225] width 845 height 450
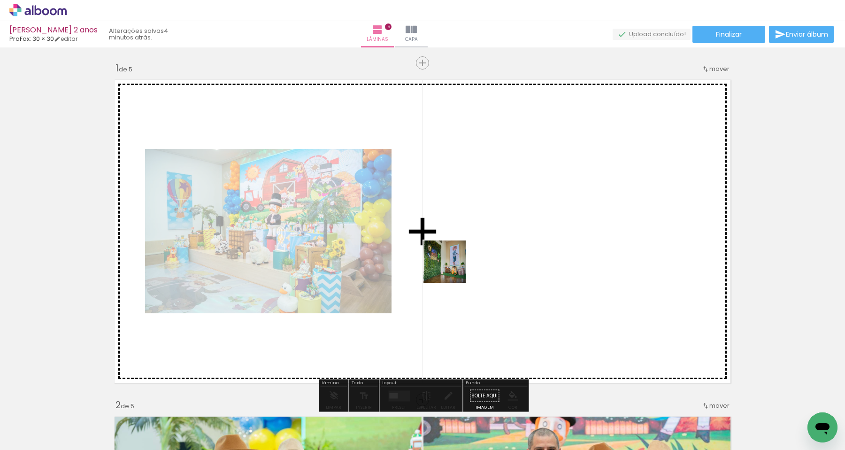
drag, startPoint x: 450, startPoint y: 416, endPoint x: 451, endPoint y: 268, distance: 147.4
click at [451, 268] on quentale-workspace at bounding box center [422, 225] width 845 height 450
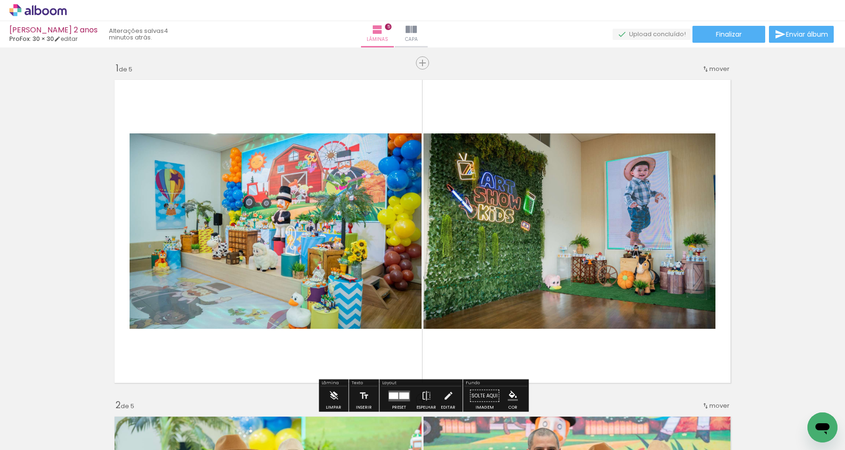
scroll to position [0, 959]
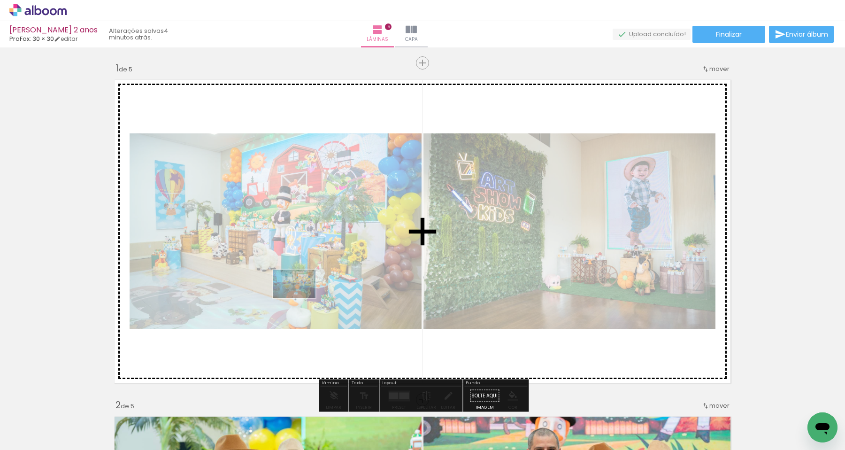
drag, startPoint x: 136, startPoint y: 427, endPoint x: 301, endPoint y: 297, distance: 210.5
click at [301, 297] on quentale-workspace at bounding box center [422, 225] width 845 height 450
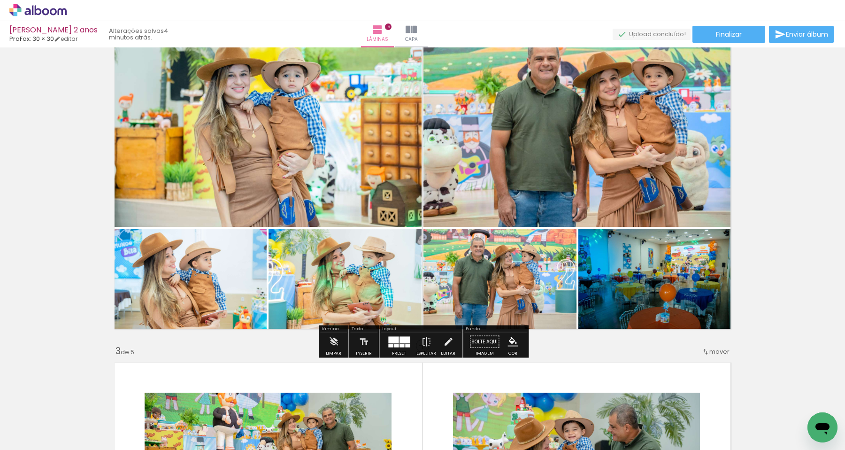
scroll to position [405, 0]
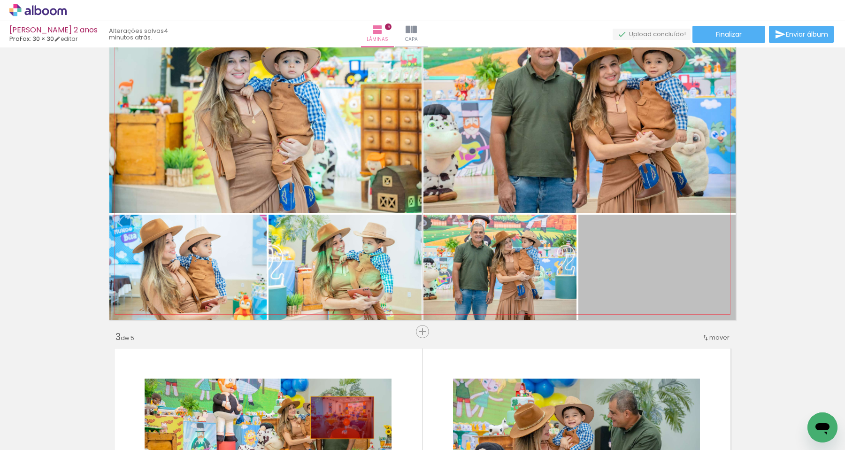
drag, startPoint x: 632, startPoint y: 271, endPoint x: 343, endPoint y: 417, distance: 324.3
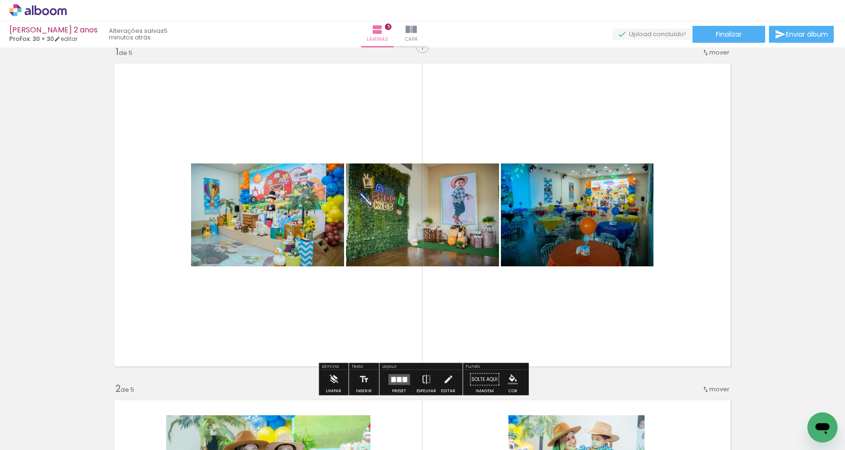
scroll to position [20, 0]
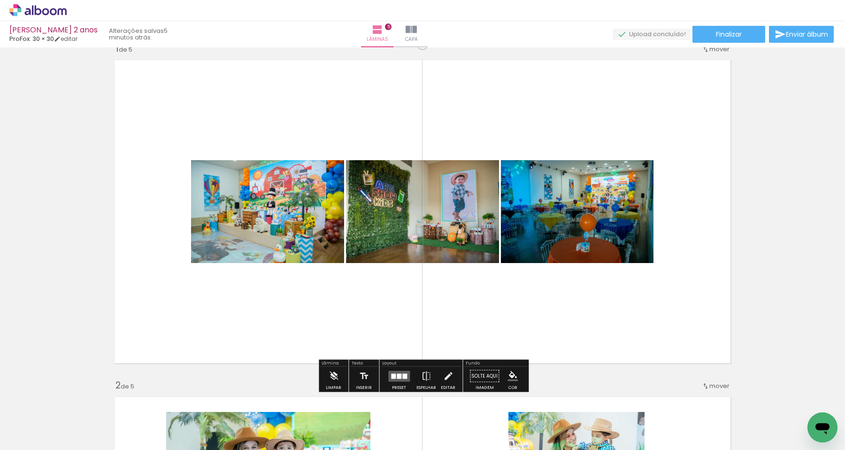
click at [397, 373] on div at bounding box center [399, 375] width 5 height 5
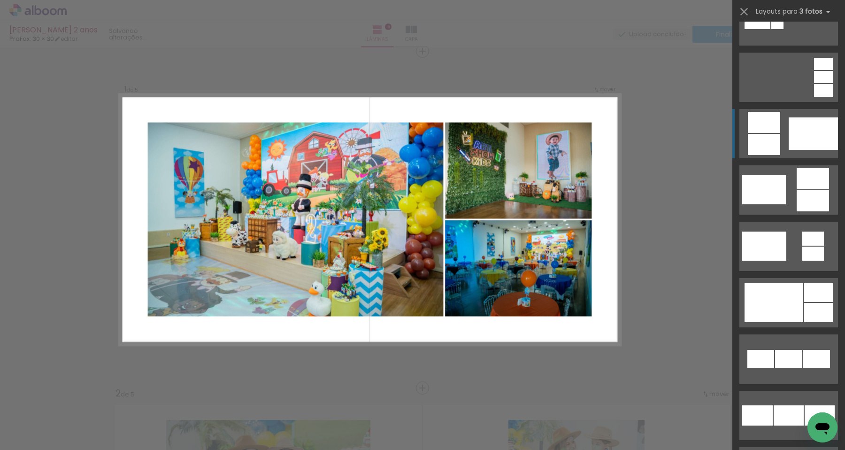
scroll to position [208, 0]
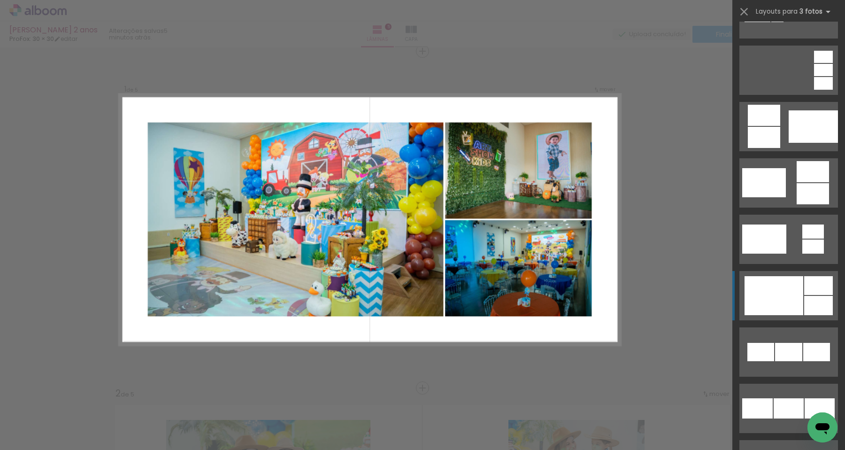
click at [785, 306] on div at bounding box center [773, 295] width 59 height 39
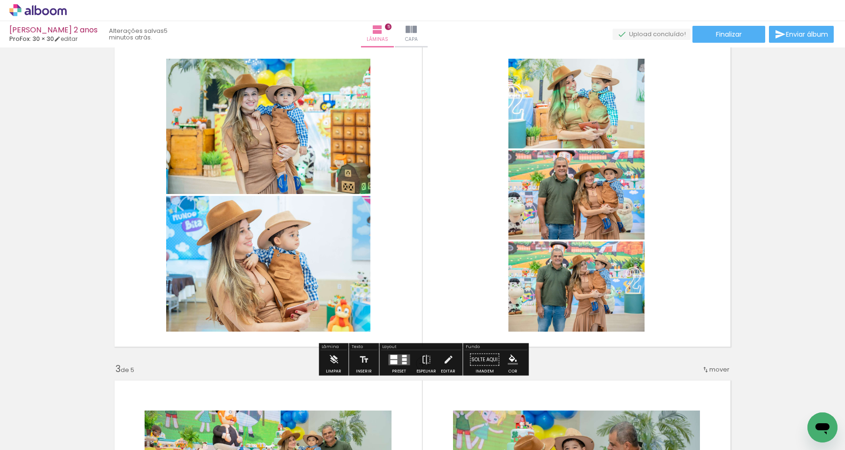
scroll to position [361, 0]
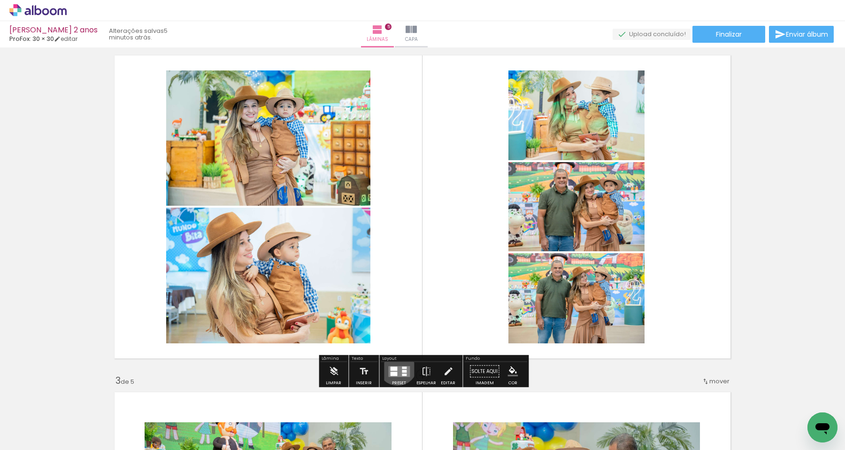
click at [395, 366] on quentale-layouter at bounding box center [399, 371] width 22 height 11
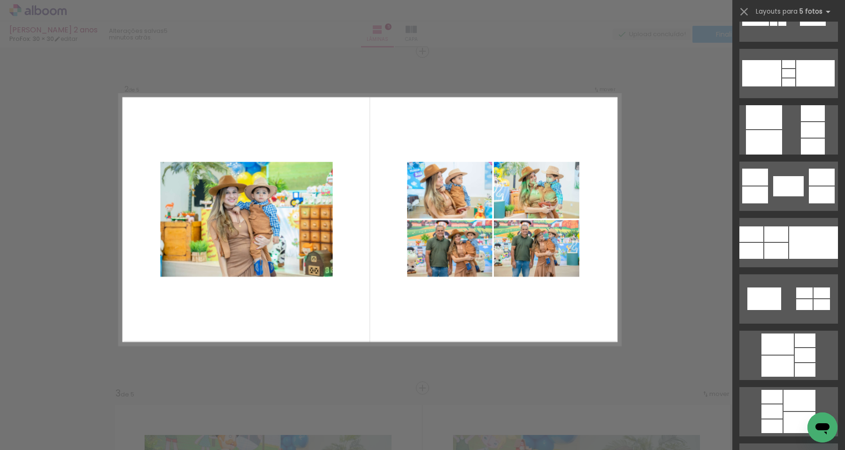
scroll to position [1441, 0]
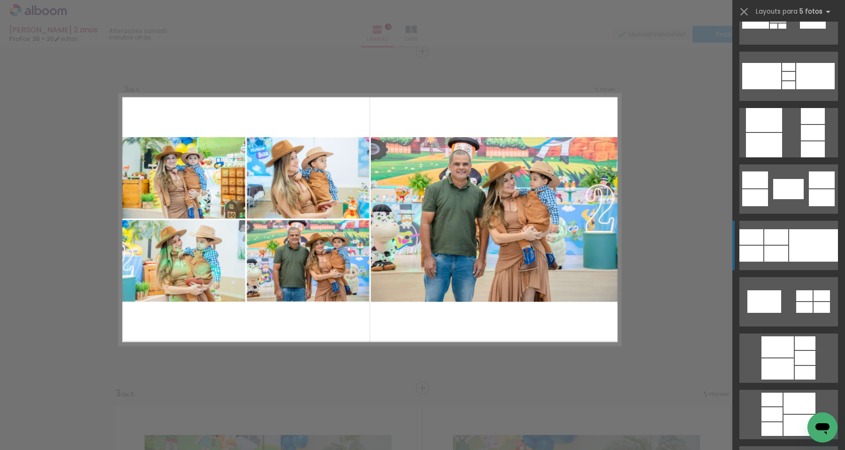
click at [804, 249] on div at bounding box center [813, 245] width 49 height 32
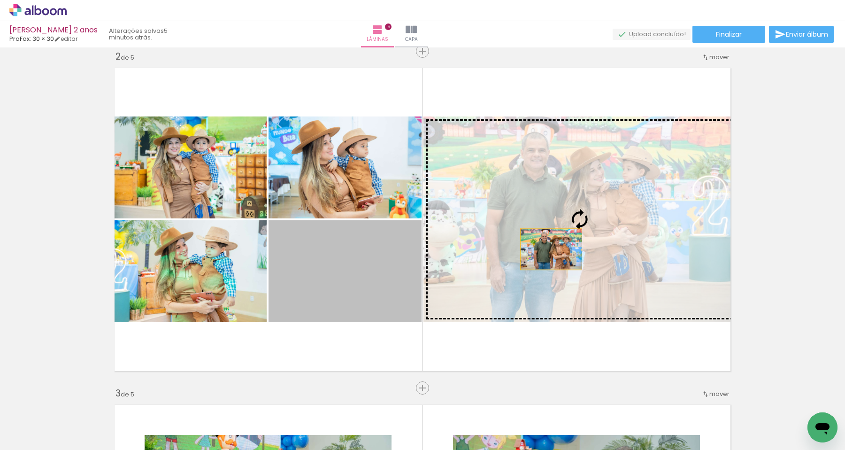
drag, startPoint x: 383, startPoint y: 274, endPoint x: 551, endPoint y: 249, distance: 169.9
click at [0, 0] on slot at bounding box center [0, 0] width 0 height 0
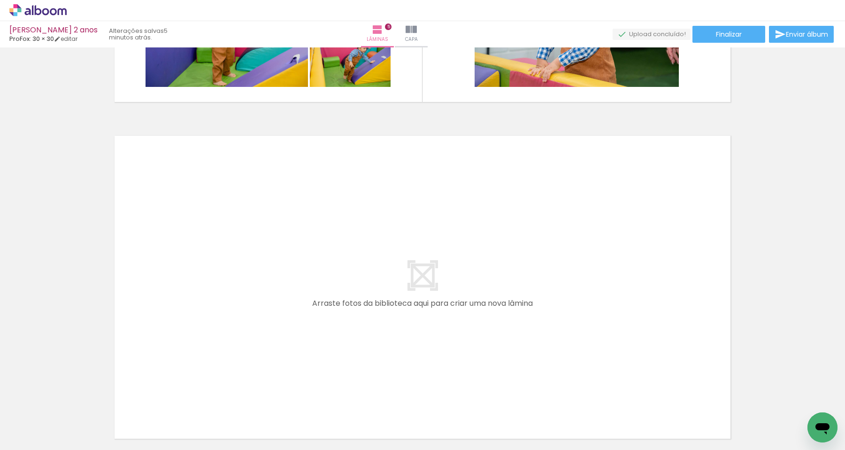
scroll to position [0, 1296]
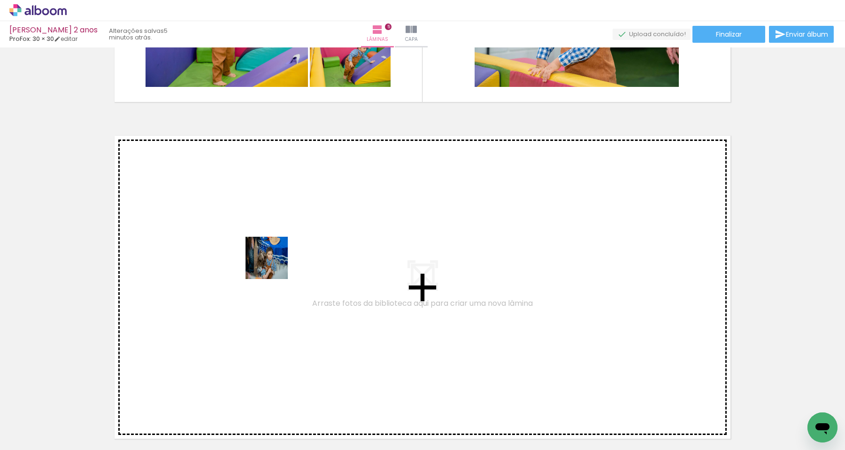
drag, startPoint x: 271, startPoint y: 416, endPoint x: 274, endPoint y: 263, distance: 153.5
click at [274, 263] on quentale-workspace at bounding box center [422, 225] width 845 height 450
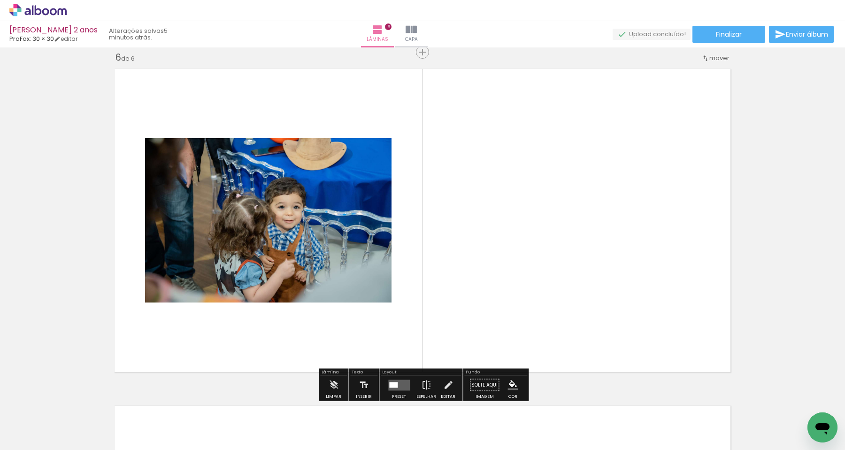
scroll to position [1694, 0]
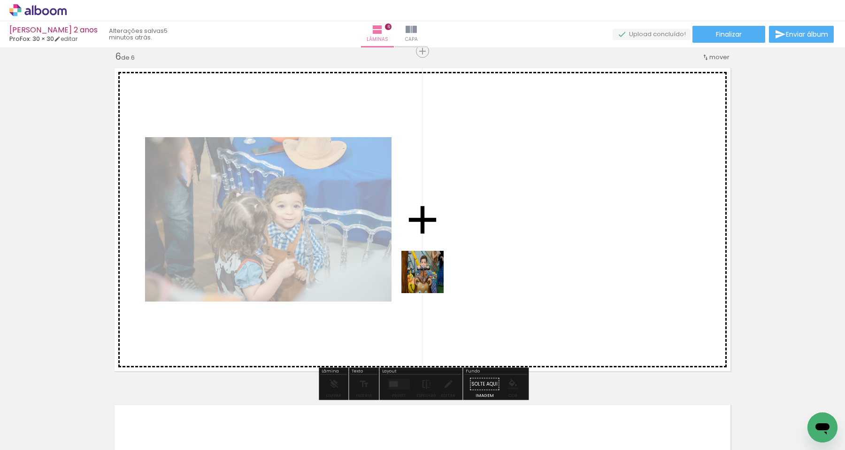
drag, startPoint x: 321, startPoint y: 429, endPoint x: 430, endPoint y: 275, distance: 188.7
click at [430, 275] on quentale-workspace at bounding box center [422, 225] width 845 height 450
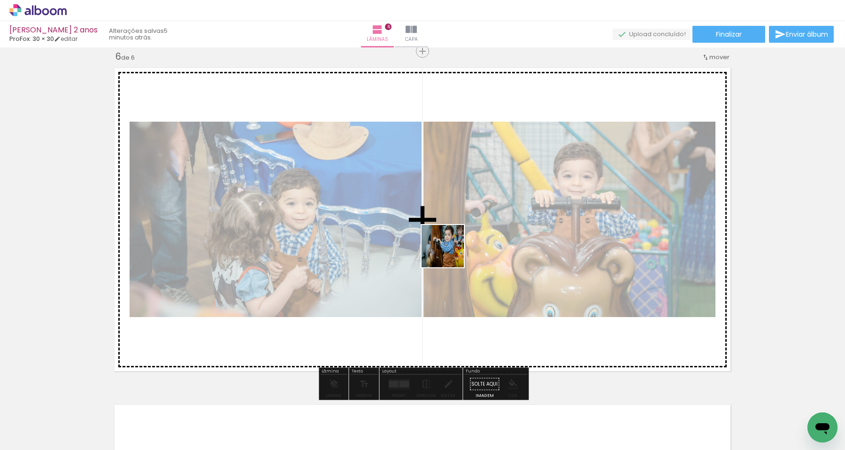
drag, startPoint x: 378, startPoint y: 428, endPoint x: 450, endPoint y: 253, distance: 189.0
click at [450, 253] on quentale-workspace at bounding box center [422, 225] width 845 height 450
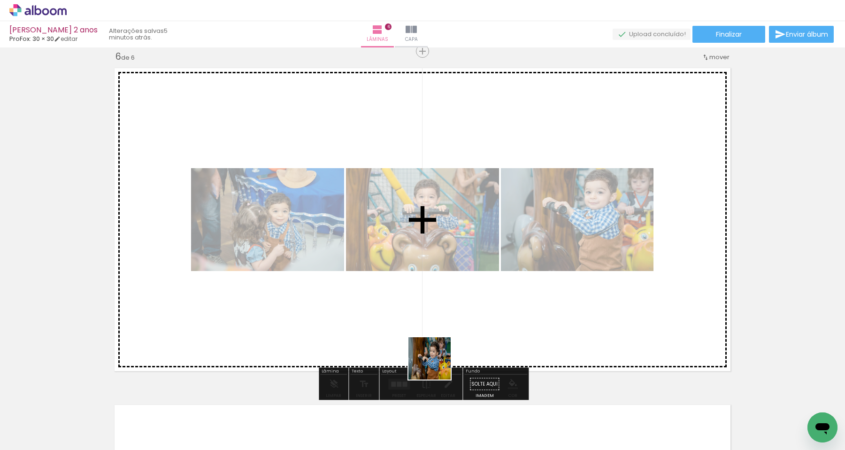
drag, startPoint x: 431, startPoint y: 425, endPoint x: 447, endPoint y: 342, distance: 84.5
click at [447, 342] on quentale-workspace at bounding box center [422, 225] width 845 height 450
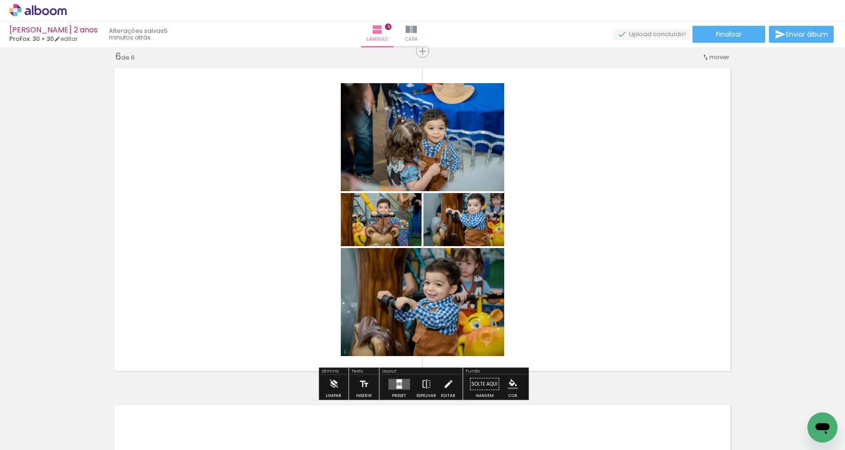
drag, startPoint x: 480, startPoint y: 420, endPoint x: 574, endPoint y: 338, distance: 124.1
click at [574, 338] on quentale-workspace at bounding box center [422, 225] width 845 height 450
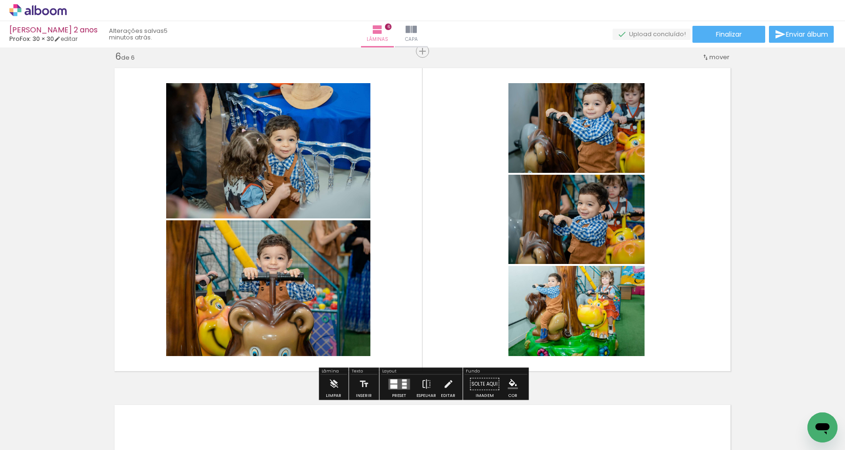
click at [401, 381] on quentale-layouter at bounding box center [399, 383] width 22 height 11
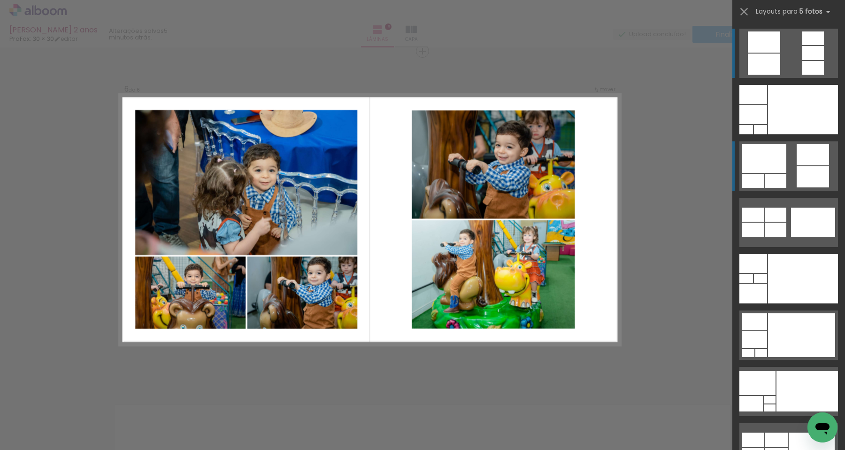
click at [811, 173] on div at bounding box center [812, 176] width 32 height 21
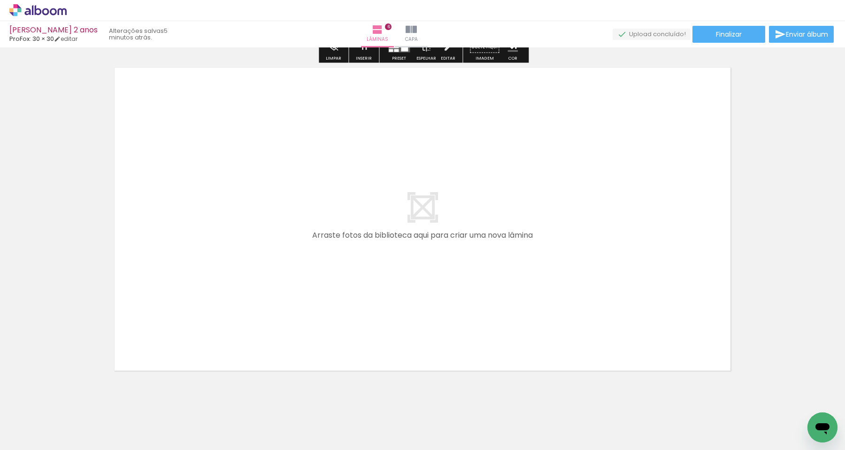
scroll to position [2036, 0]
drag, startPoint x: 546, startPoint y: 413, endPoint x: 542, endPoint y: 197, distance: 216.9
click at [542, 197] on quentale-workspace at bounding box center [422, 225] width 845 height 450
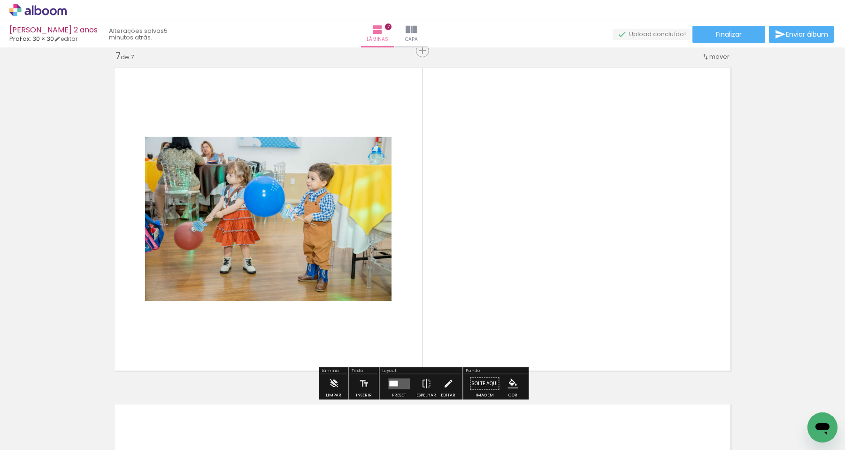
scroll to position [2031, 0]
drag, startPoint x: 591, startPoint y: 377, endPoint x: 589, endPoint y: 162, distance: 214.5
click at [589, 162] on quentale-workspace at bounding box center [422, 225] width 845 height 450
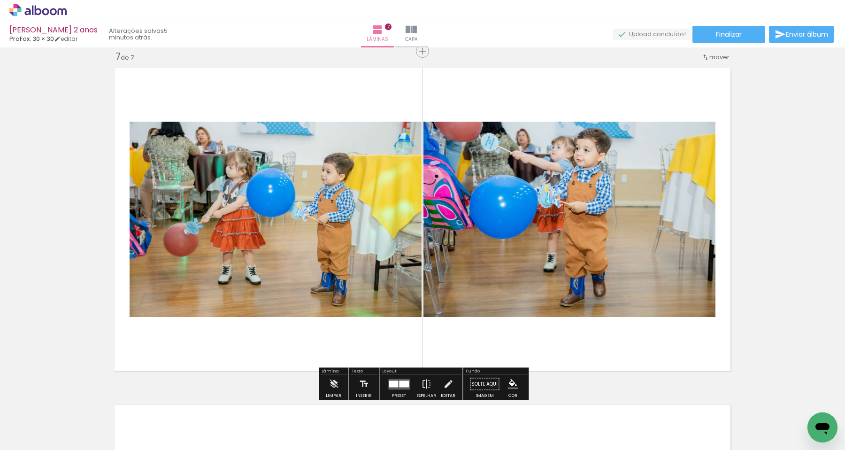
drag, startPoint x: 643, startPoint y: 423, endPoint x: 583, endPoint y: 269, distance: 165.4
click at [584, 271] on quentale-workspace at bounding box center [422, 225] width 845 height 450
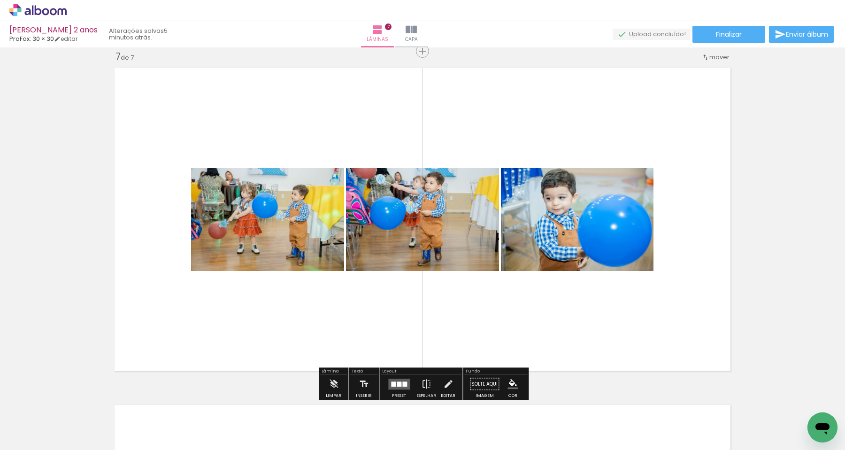
drag, startPoint x: 691, startPoint y: 424, endPoint x: 638, endPoint y: 205, distance: 225.6
click at [638, 205] on quentale-workspace at bounding box center [422, 225] width 845 height 450
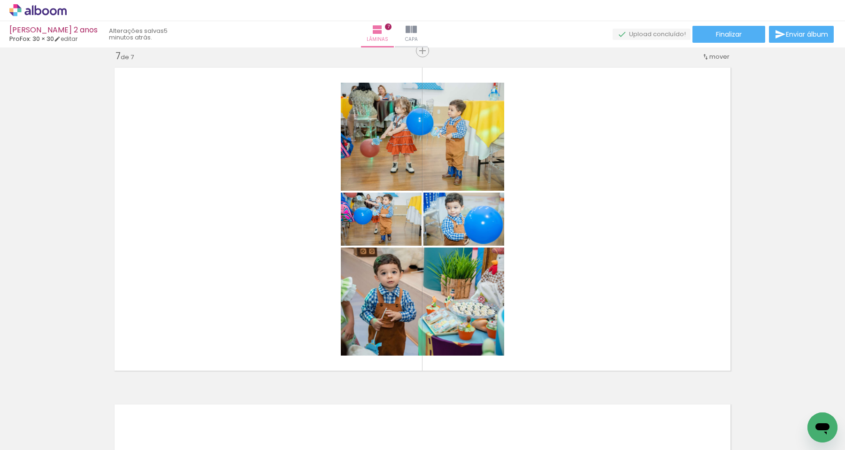
scroll to position [0, 1823]
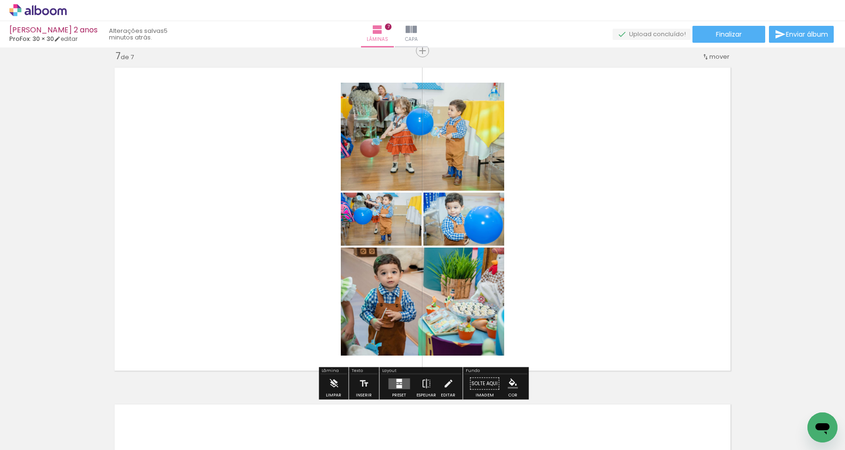
click at [398, 380] on div at bounding box center [399, 379] width 6 height 3
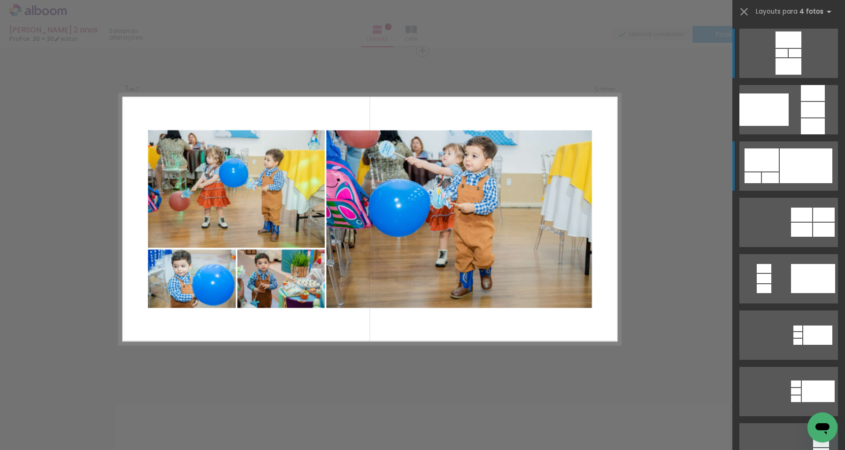
scroll to position [2031, 0]
click at [811, 157] on div at bounding box center [806, 165] width 53 height 35
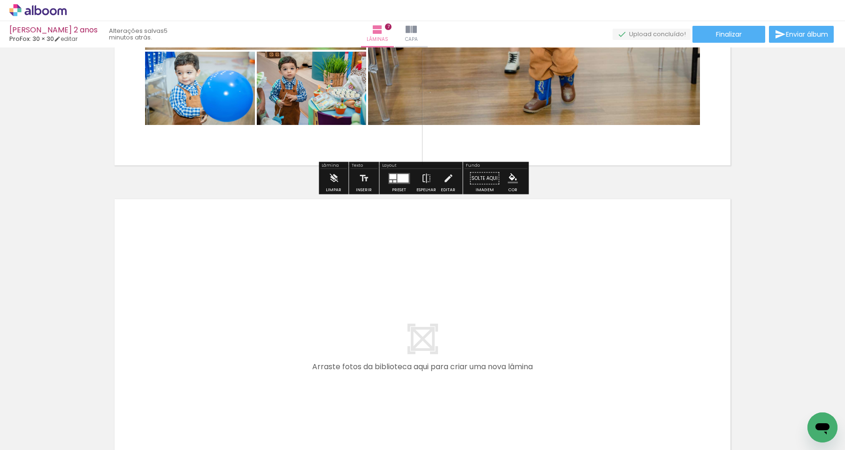
scroll to position [2245, 0]
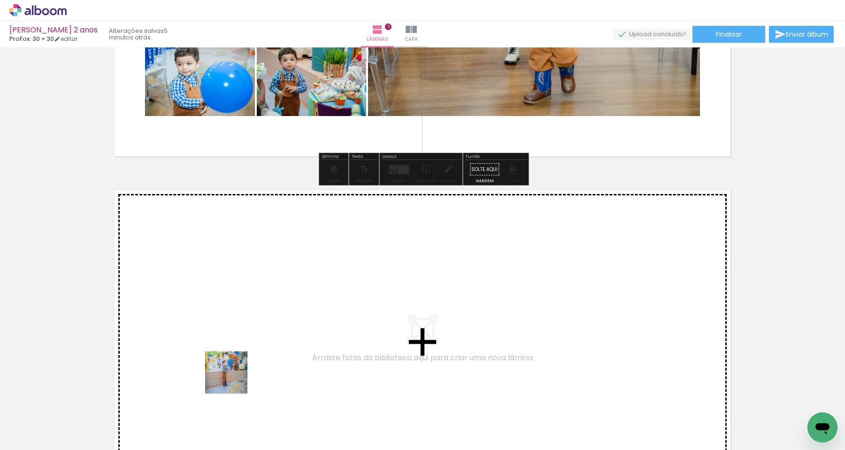
drag, startPoint x: 223, startPoint y: 425, endPoint x: 260, endPoint y: 297, distance: 133.7
click at [260, 297] on quentale-workspace at bounding box center [422, 225] width 845 height 450
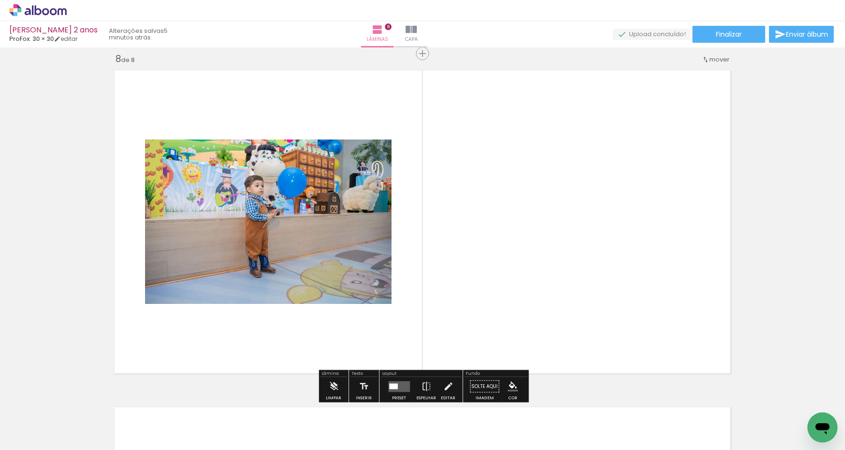
scroll to position [2367, 0]
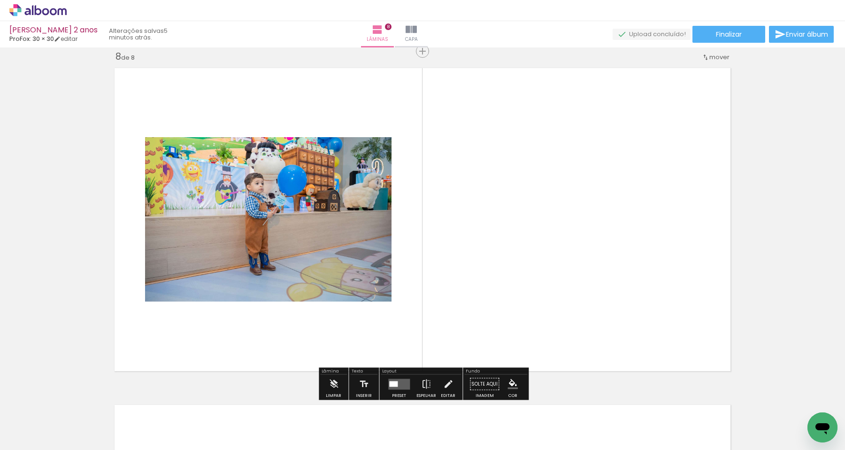
drag, startPoint x: 271, startPoint y: 422, endPoint x: 354, endPoint y: 310, distance: 139.7
click at [351, 322] on quentale-workspace at bounding box center [422, 225] width 845 height 450
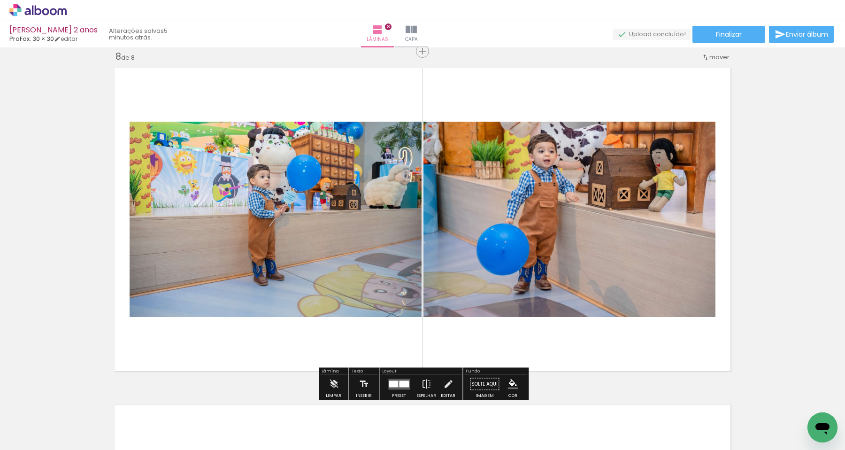
drag, startPoint x: 321, startPoint y: 425, endPoint x: 353, endPoint y: 321, distance: 109.0
click at [353, 324] on quentale-workspace at bounding box center [422, 225] width 845 height 450
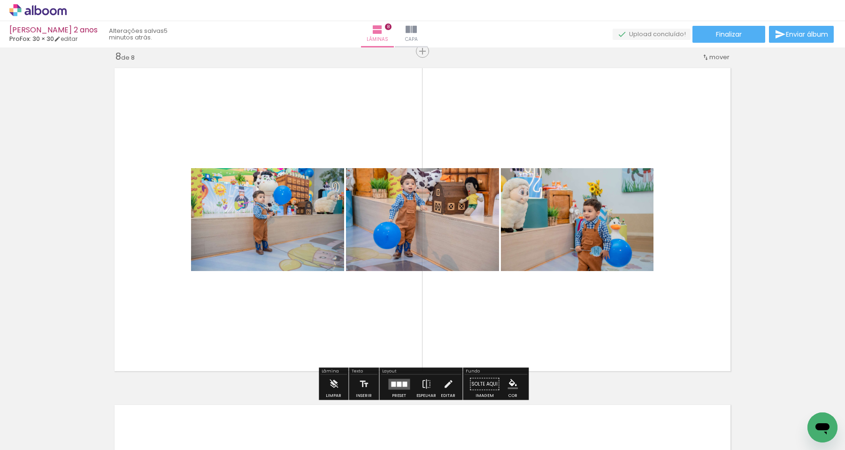
drag, startPoint x: 382, startPoint y: 424, endPoint x: 403, endPoint y: 313, distance: 113.2
click at [403, 313] on quentale-workspace at bounding box center [422, 225] width 845 height 450
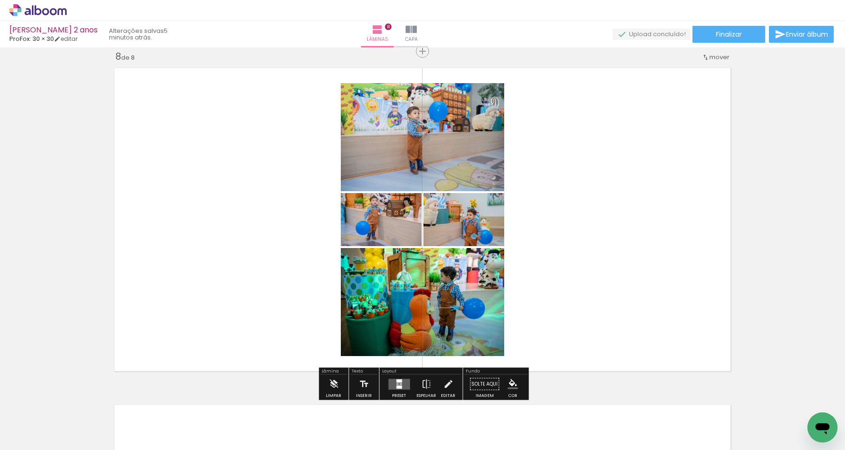
drag, startPoint x: 431, startPoint y: 426, endPoint x: 499, endPoint y: 305, distance: 139.1
click at [499, 305] on quentale-workspace at bounding box center [422, 225] width 845 height 450
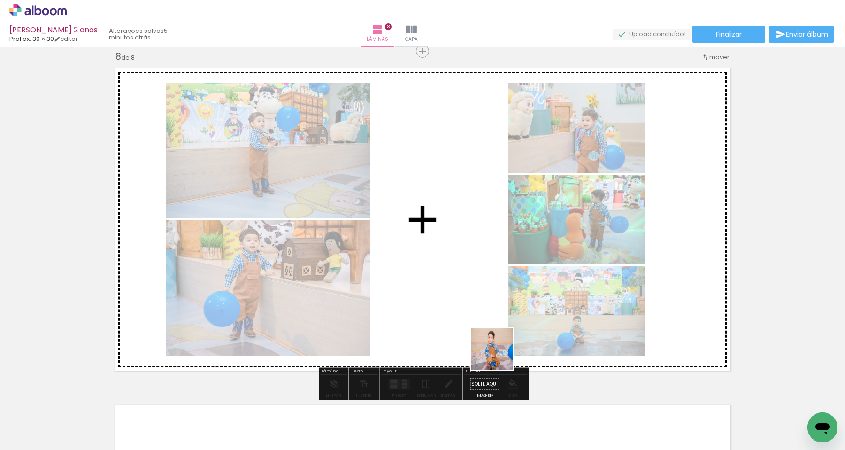
drag, startPoint x: 486, startPoint y: 431, endPoint x: 504, endPoint y: 341, distance: 91.9
click at [504, 341] on quentale-workspace at bounding box center [422, 225] width 845 height 450
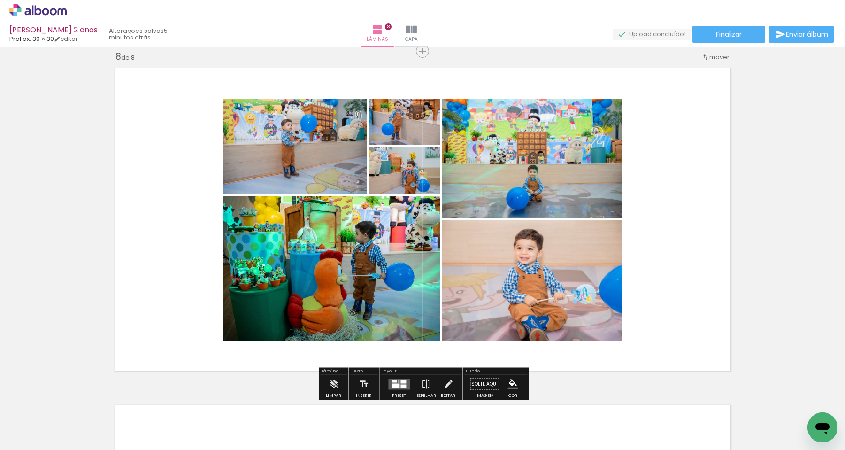
drag, startPoint x: 530, startPoint y: 410, endPoint x: 551, endPoint y: 259, distance: 152.5
click at [551, 259] on quentale-workspace at bounding box center [422, 225] width 845 height 450
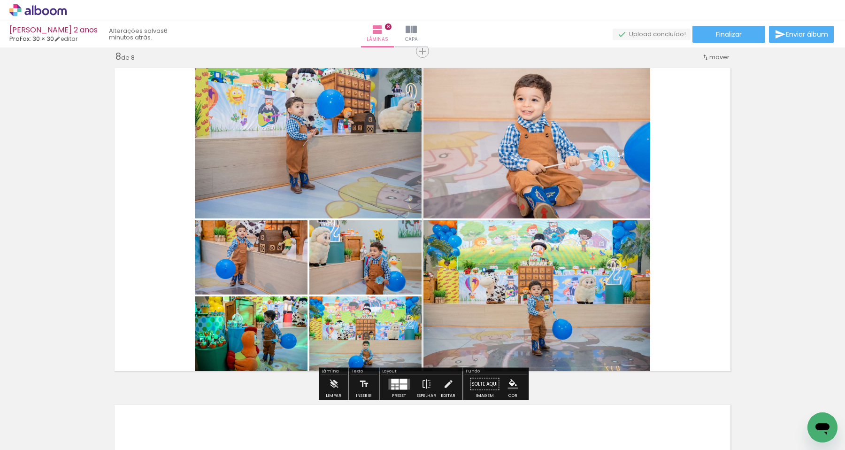
click at [399, 384] on div at bounding box center [403, 386] width 8 height 5
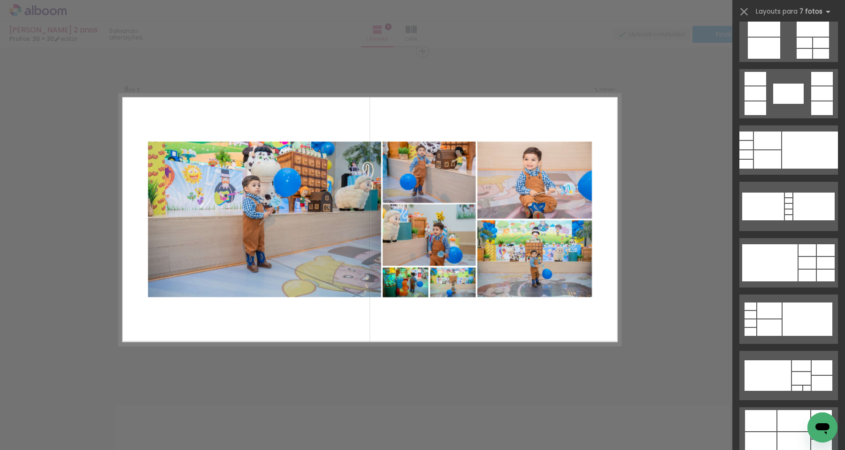
scroll to position [473, 0]
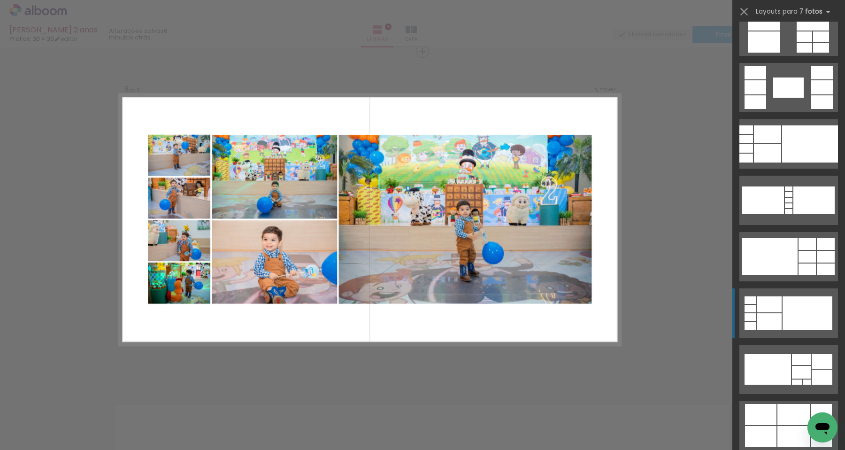
click at [805, 306] on div at bounding box center [807, 312] width 50 height 33
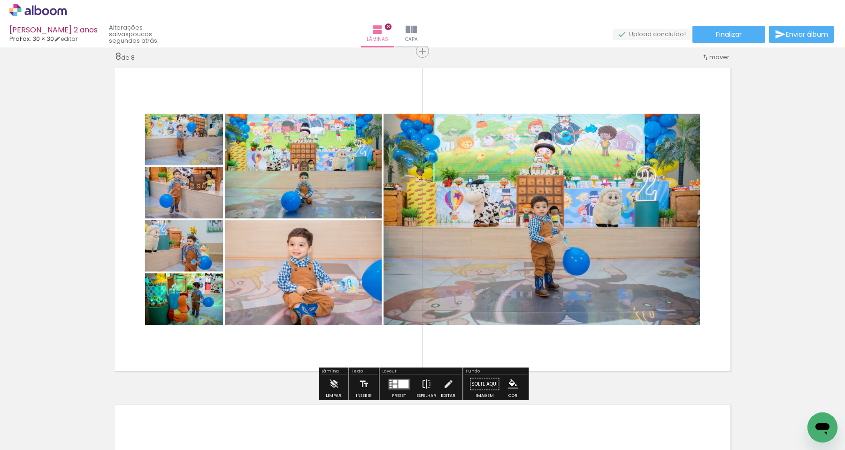
click at [388, 377] on div at bounding box center [398, 384] width 25 height 19
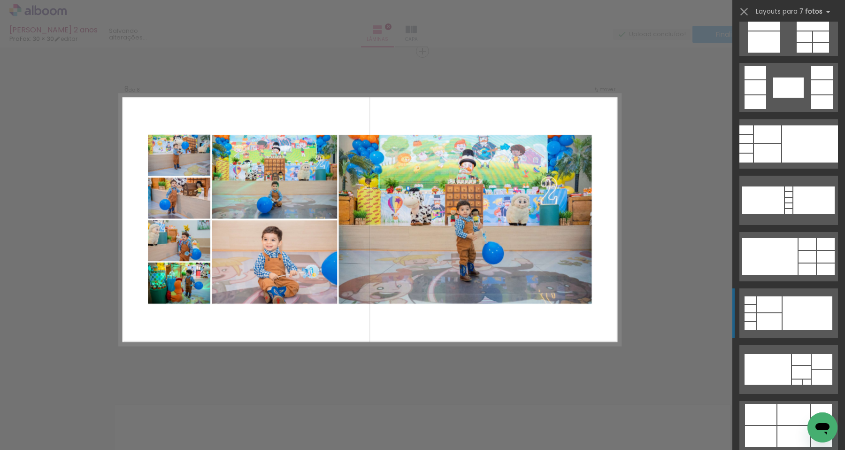
scroll to position [732, 0]
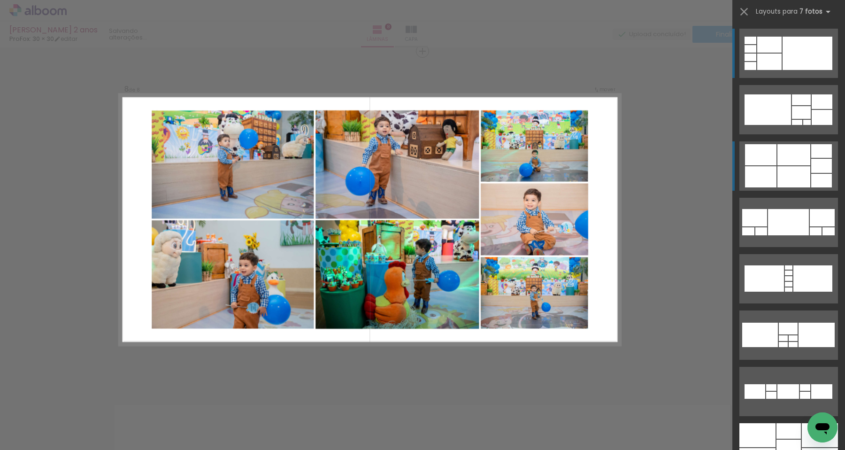
click at [788, 184] on div at bounding box center [793, 176] width 33 height 21
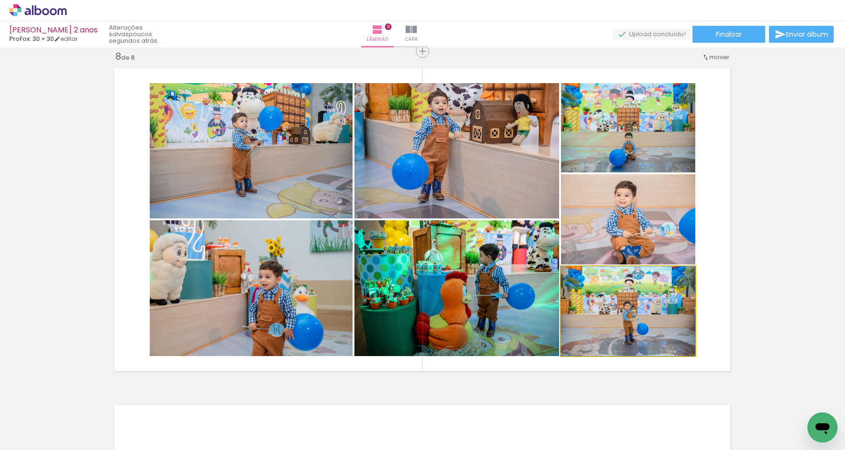
drag, startPoint x: 627, startPoint y: 331, endPoint x: 438, endPoint y: 317, distance: 189.7
click at [0, 0] on slot at bounding box center [0, 0] width 0 height 0
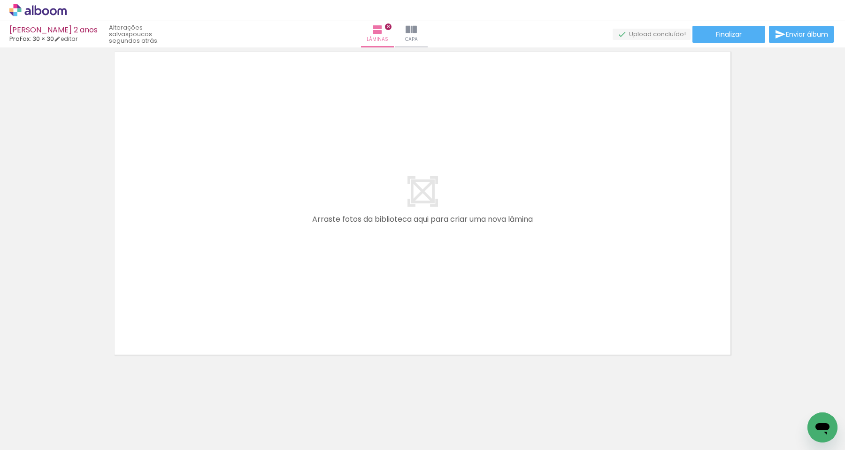
scroll to position [0, 2247]
drag, startPoint x: 172, startPoint y: 427, endPoint x: 249, endPoint y: 298, distance: 150.3
click at [249, 298] on quentale-workspace at bounding box center [422, 225] width 845 height 450
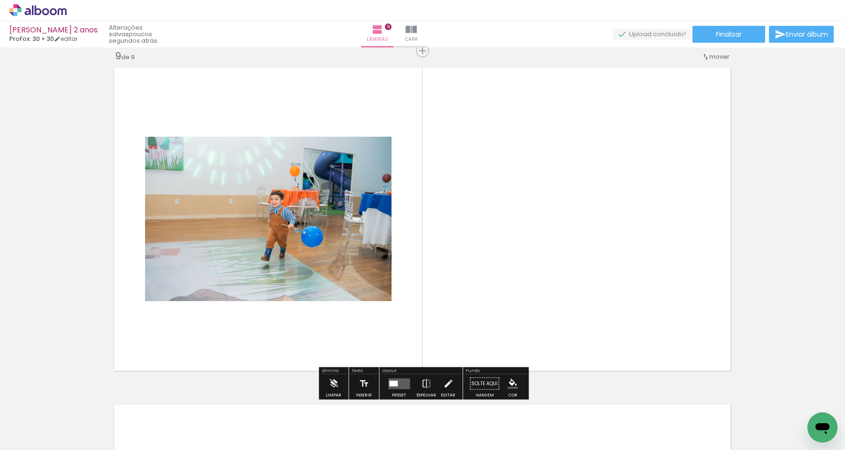
scroll to position [2704, 0]
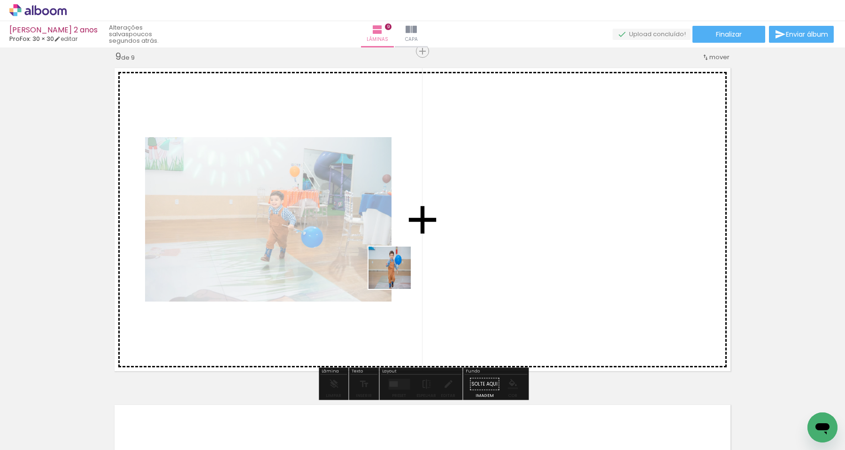
drag, startPoint x: 352, startPoint y: 324, endPoint x: 400, endPoint y: 269, distance: 73.1
click at [399, 272] on quentale-workspace at bounding box center [422, 225] width 845 height 450
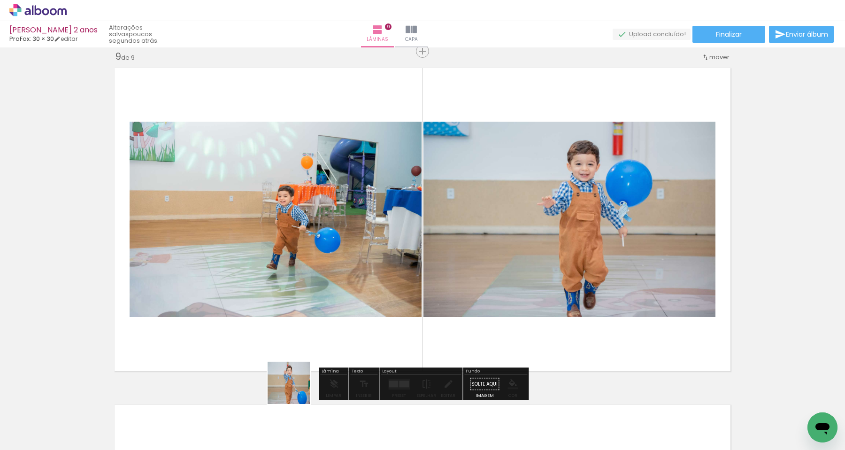
drag, startPoint x: 282, startPoint y: 423, endPoint x: 332, endPoint y: 345, distance: 93.1
click at [331, 345] on quentale-workspace at bounding box center [422, 225] width 845 height 450
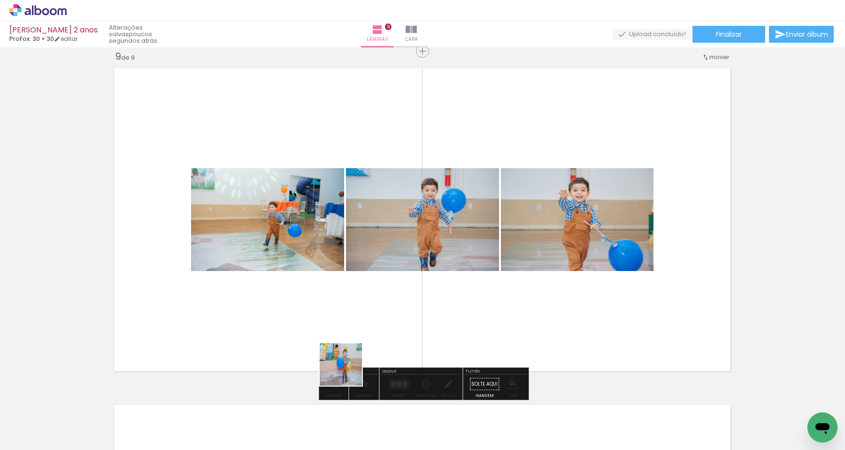
drag, startPoint x: 317, startPoint y: 426, endPoint x: 350, endPoint y: 360, distance: 73.3
click at [350, 360] on quentale-workspace at bounding box center [422, 225] width 845 height 450
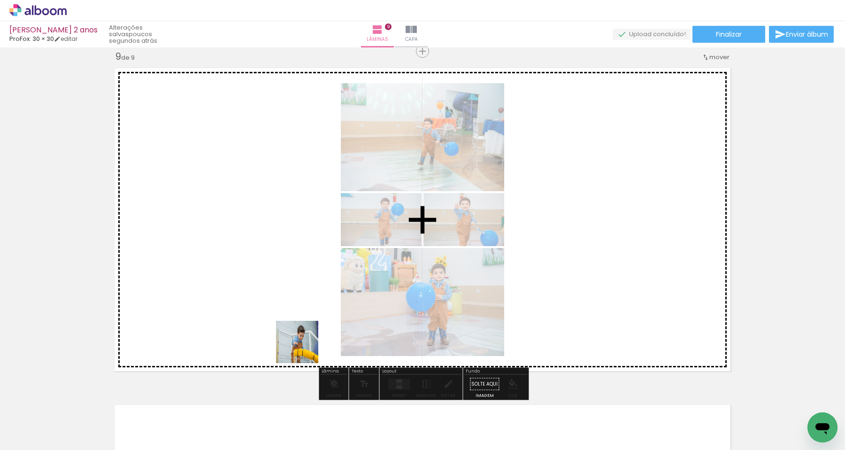
drag, startPoint x: 367, startPoint y: 423, endPoint x: 302, endPoint y: 346, distance: 101.2
click at [303, 347] on quentale-workspace at bounding box center [422, 225] width 845 height 450
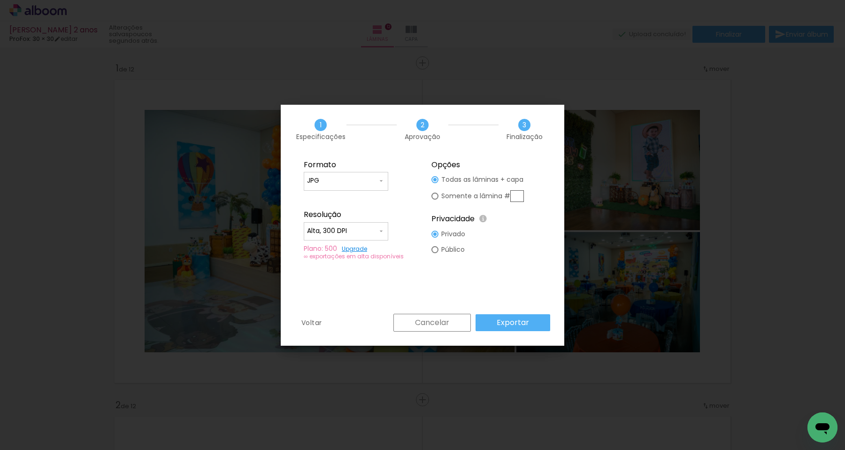
scroll to position [0, 2862]
click at [0, 0] on slot "Exportar" at bounding box center [0, 0] width 0 height 0
click at [528, 323] on div "Cancelar Exportar" at bounding box center [469, 323] width 161 height 18
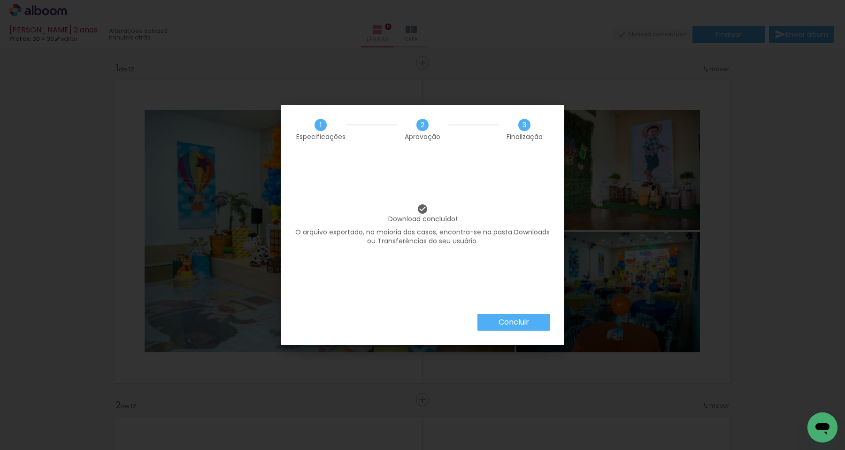
scroll to position [0, 2862]
click at [0, 0] on slot "Concluir" at bounding box center [0, 0] width 0 height 0
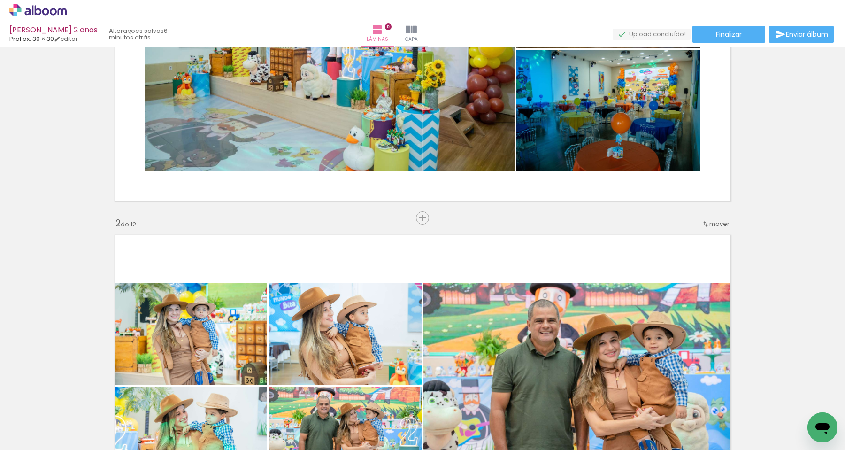
scroll to position [0, 0]
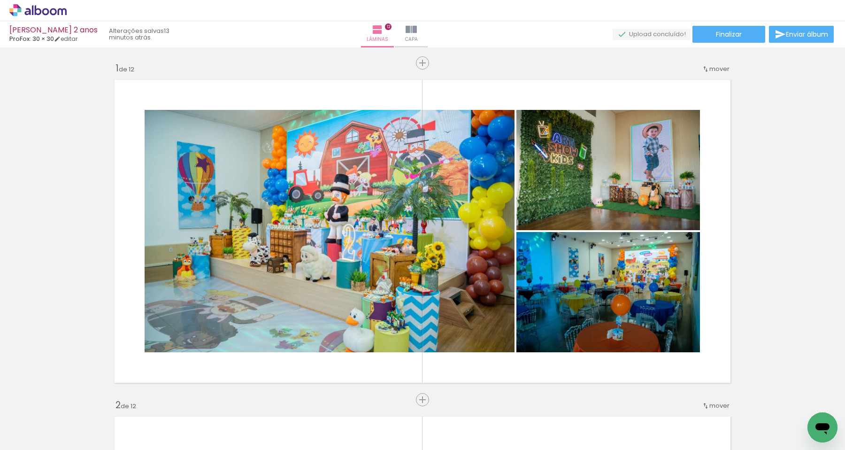
scroll to position [0, 2862]
